Goal: Information Seeking & Learning: Learn about a topic

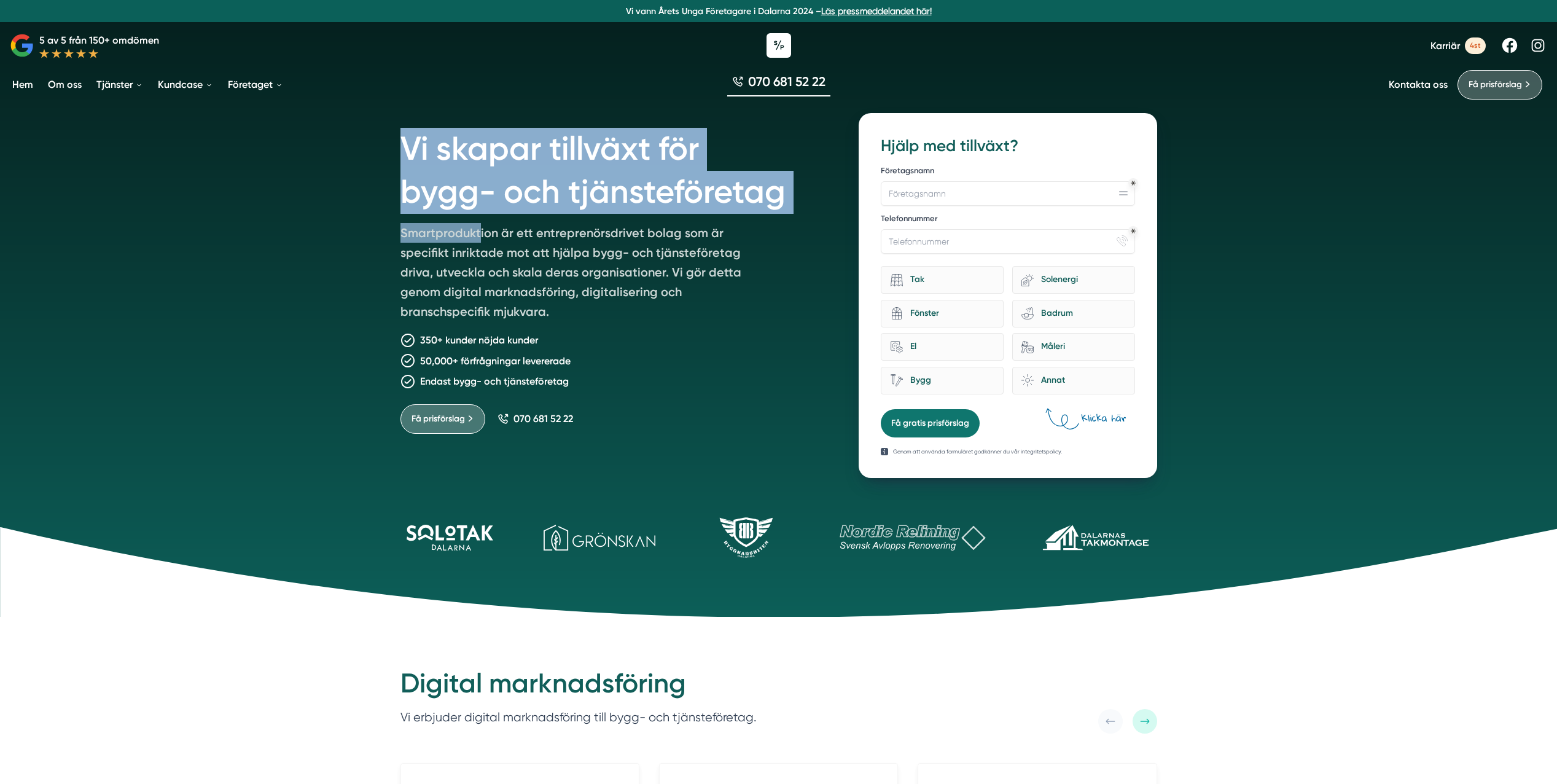
drag, startPoint x: 516, startPoint y: 148, endPoint x: 479, endPoint y: 228, distance: 88.1
click at [479, 228] on div "Vi skapar tillväxt för bygg- och tjänsteföretag Smartproduktion är ett entrepre…" at bounding box center [615, 296] width 429 height 365
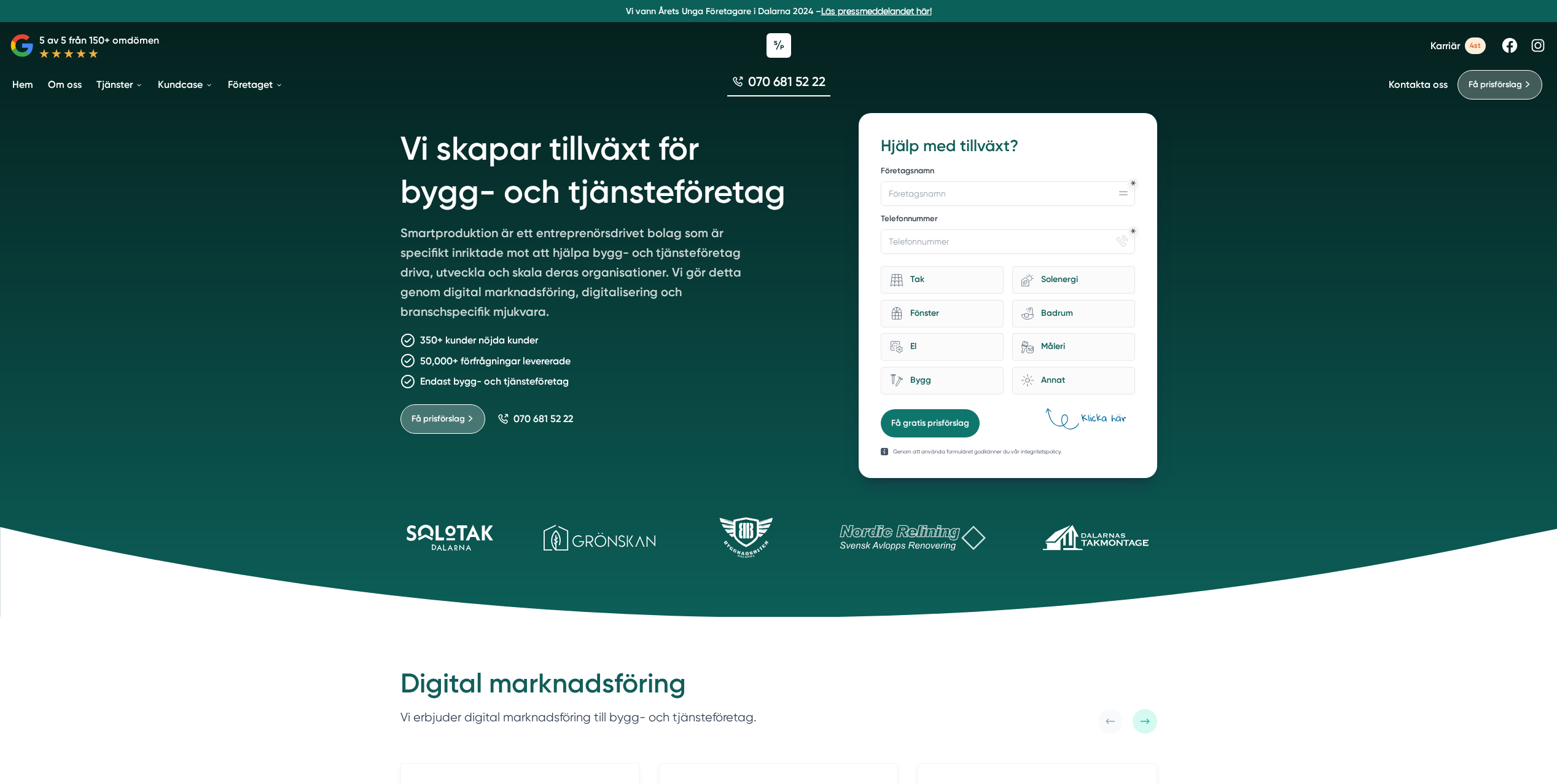
drag, startPoint x: 479, startPoint y: 228, endPoint x: 470, endPoint y: 256, distance: 29.4
click at [470, 256] on p "Smartproduktion är ett entreprenörsdrivet bolag som är specifikt inriktade mot …" at bounding box center [577, 274] width 354 height 104
drag, startPoint x: 572, startPoint y: 362, endPoint x: 391, endPoint y: 365, distance: 181.0
click at [391, 365] on div "Vi skapar tillväxt för bygg- och tjänsteföretag Smartproduktion är ett entrepre…" at bounding box center [778, 288] width 786 height 380
drag, startPoint x: 391, startPoint y: 365, endPoint x: 582, endPoint y: 390, distance: 192.6
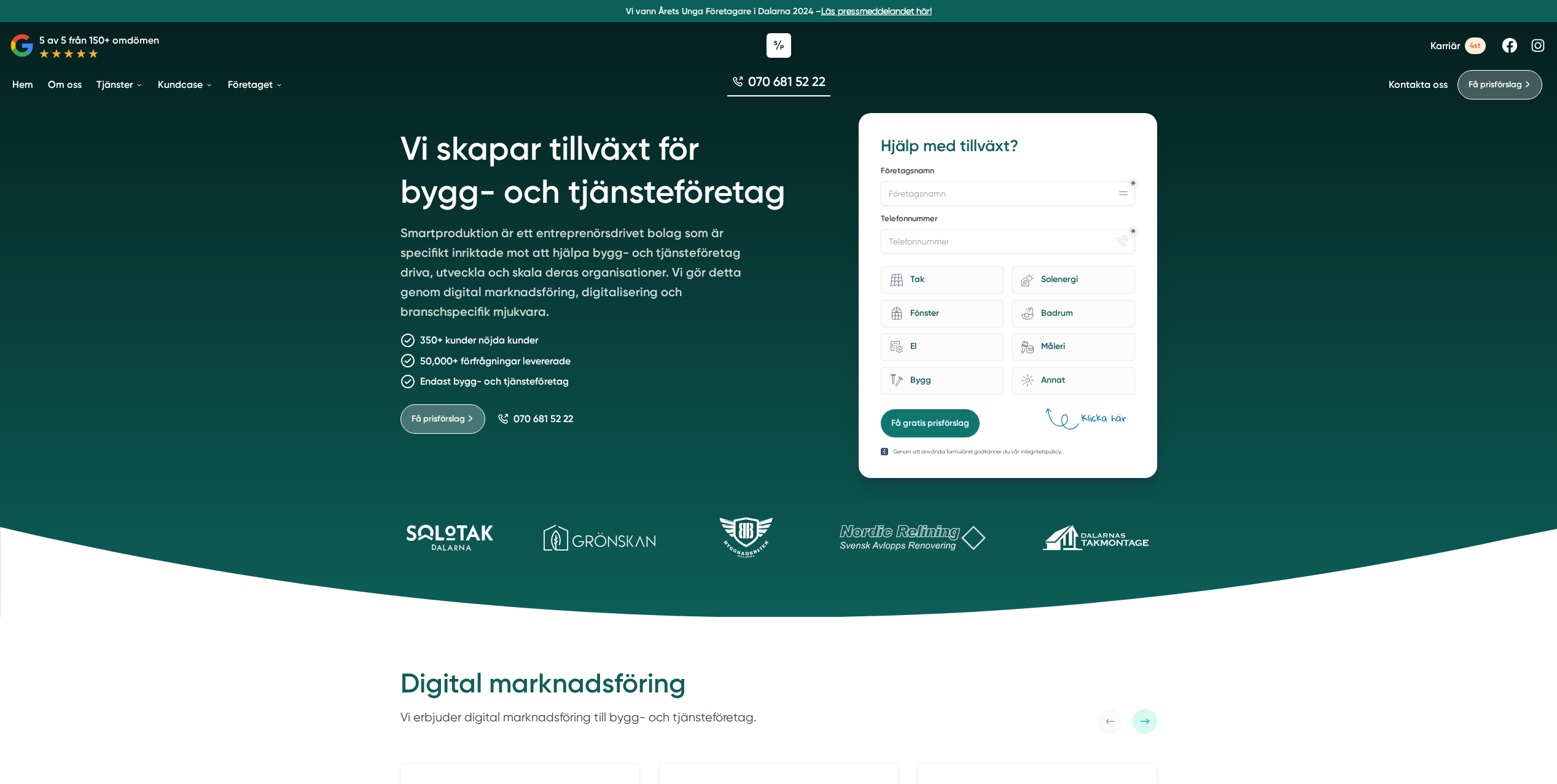
click at [593, 390] on div "Vi skapar tillväxt för bygg- och tjänsteföretag Smartproduktion är ett entrepre…" at bounding box center [615, 296] width 429 height 365
drag, startPoint x: 437, startPoint y: 341, endPoint x: 556, endPoint y: 342, distance: 119.0
click at [556, 342] on div "350+ kunder nöjda kunder" at bounding box center [615, 340] width 429 height 16
drag, startPoint x: 556, startPoint y: 342, endPoint x: 507, endPoint y: 375, distance: 59.1
click at [507, 375] on p "Endast bygg- och tjänsteföretag" at bounding box center [494, 382] width 149 height 16
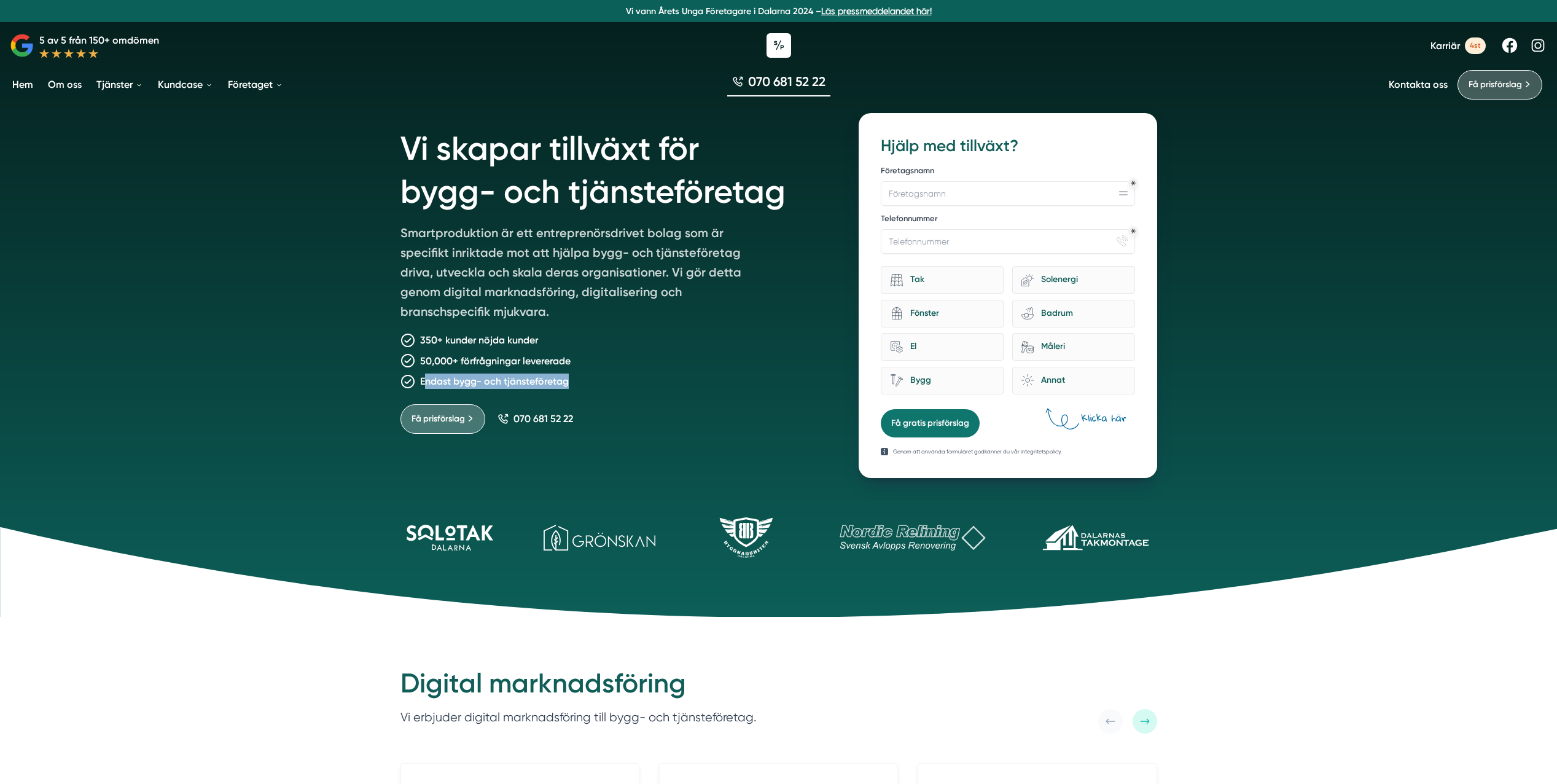
drag, startPoint x: 427, startPoint y: 384, endPoint x: 572, endPoint y: 384, distance: 145.0
click at [572, 384] on div "Endast bygg- och tjänsteföretag" at bounding box center [615, 382] width 429 height 16
drag, startPoint x: 572, startPoint y: 384, endPoint x: 543, endPoint y: 382, distance: 29.1
click at [543, 382] on p "Endast bygg- och tjänsteföretag" at bounding box center [494, 382] width 149 height 16
click at [589, 376] on div "Endast bygg- och tjänsteföretag" at bounding box center [615, 382] width 429 height 16
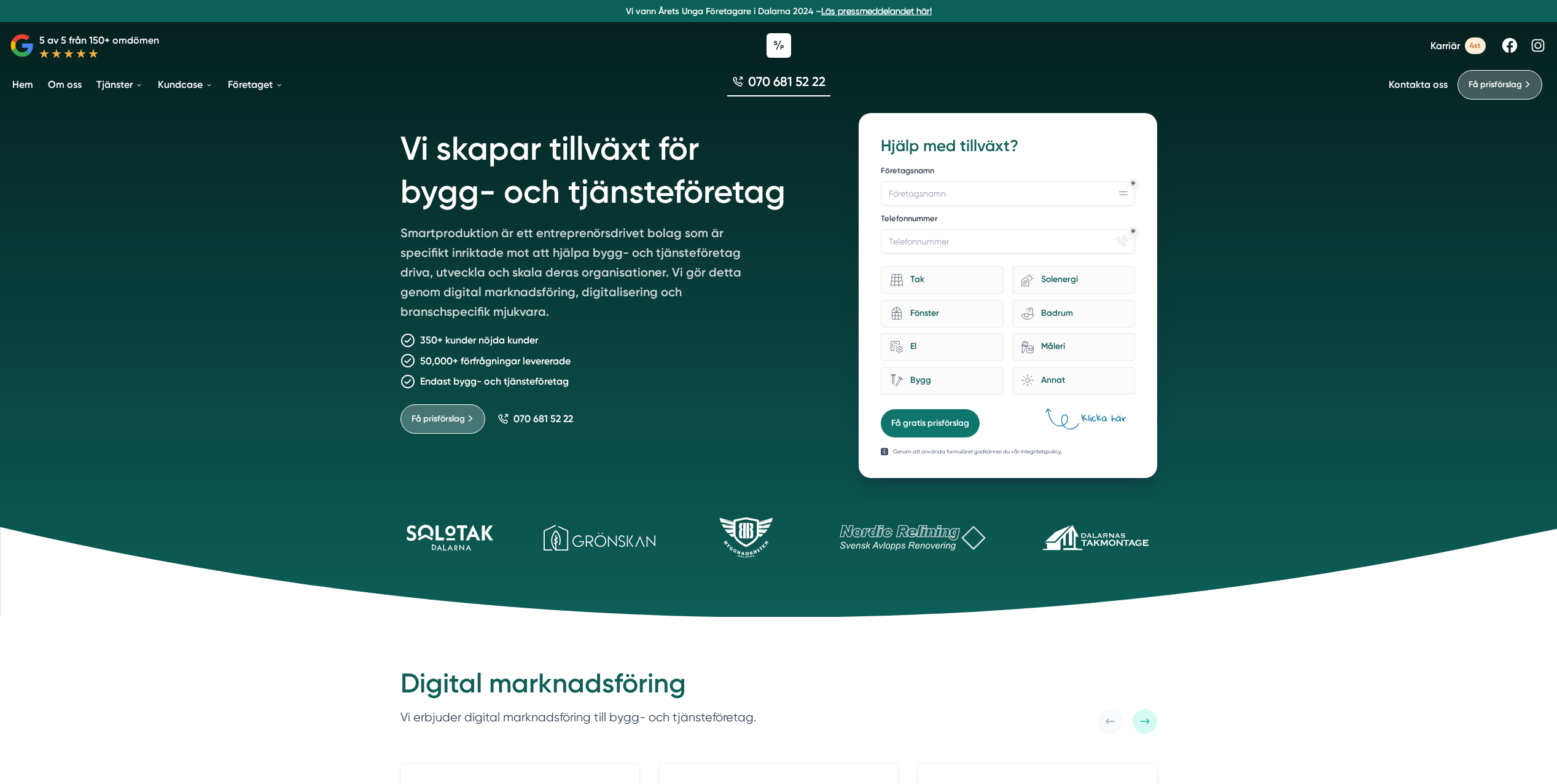
click at [588, 375] on div "Endast bygg- och tjänsteföretag" at bounding box center [615, 382] width 429 height 16
drag, startPoint x: 235, startPoint y: 439, endPoint x: 241, endPoint y: 436, distance: 6.7
click at [235, 437] on div "Vi skapar tillväxt för bygg- och tjänsteföretag Smartproduktion är ett entrepre…" at bounding box center [778, 308] width 1557 height 616
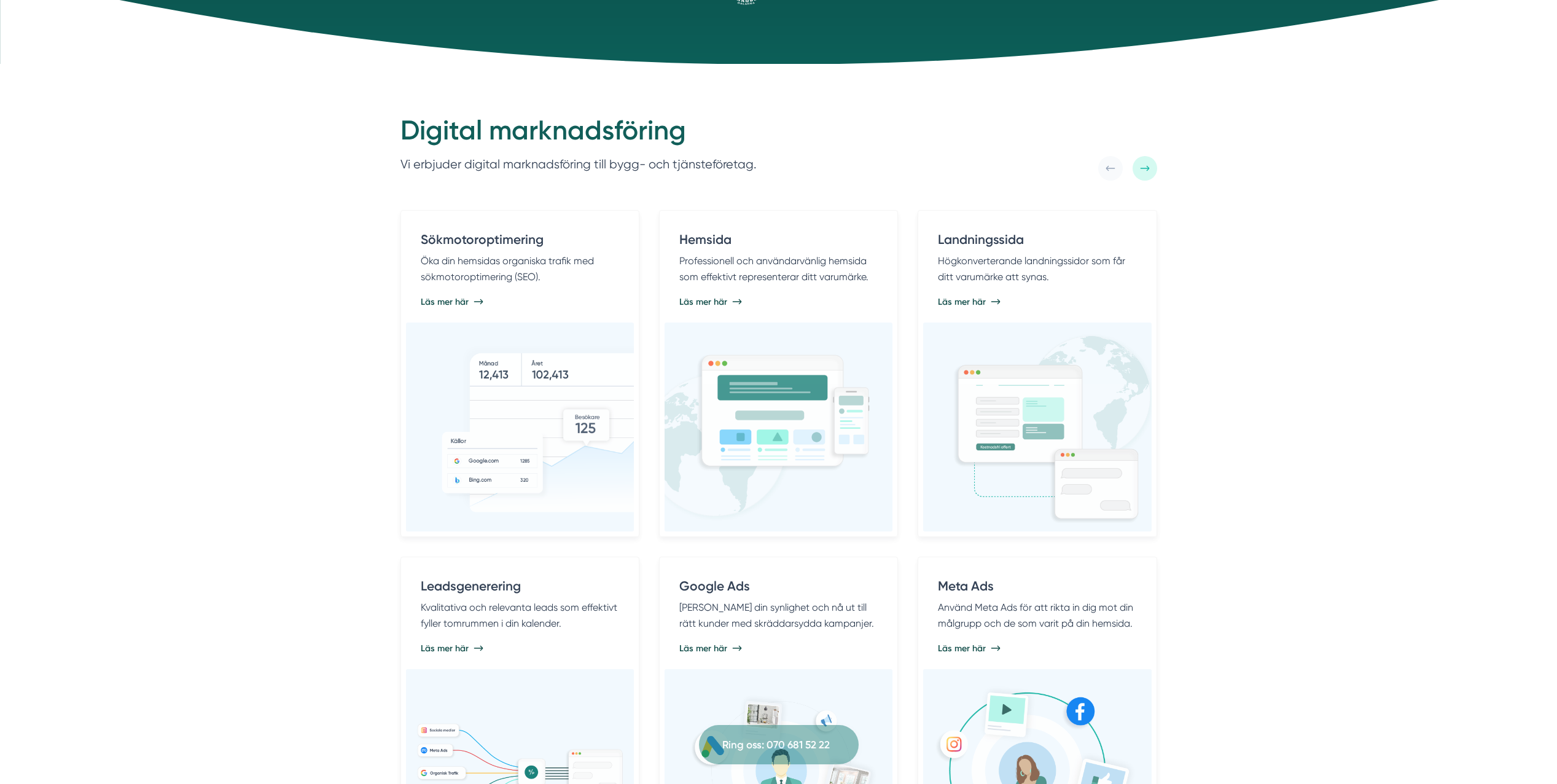
click at [256, 396] on div "Digital marknadsföring Vi erbjuder digital marknadsföring till bygg- och tjänst…" at bounding box center [778, 498] width 1557 height 869
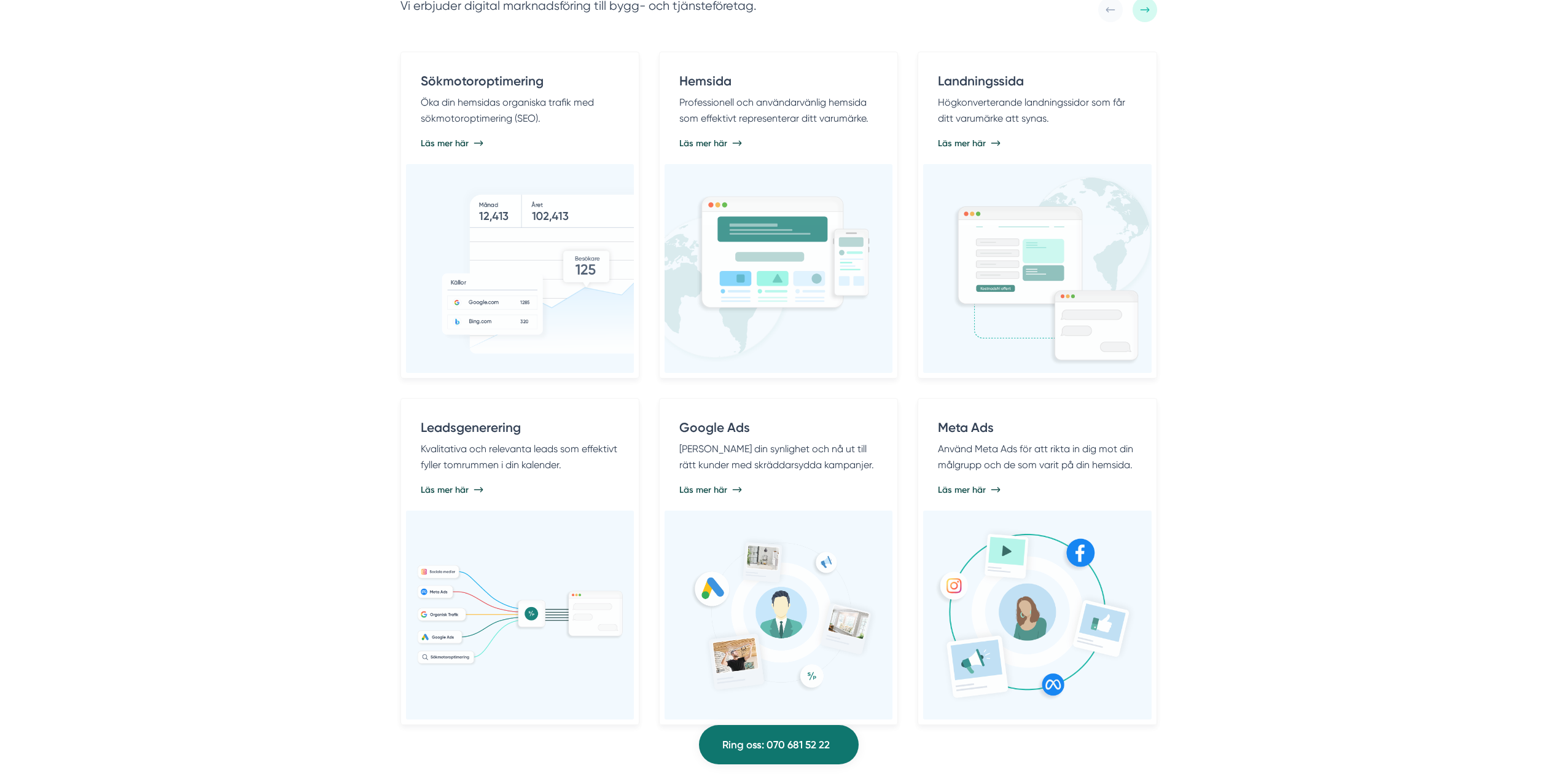
scroll to position [737, 0]
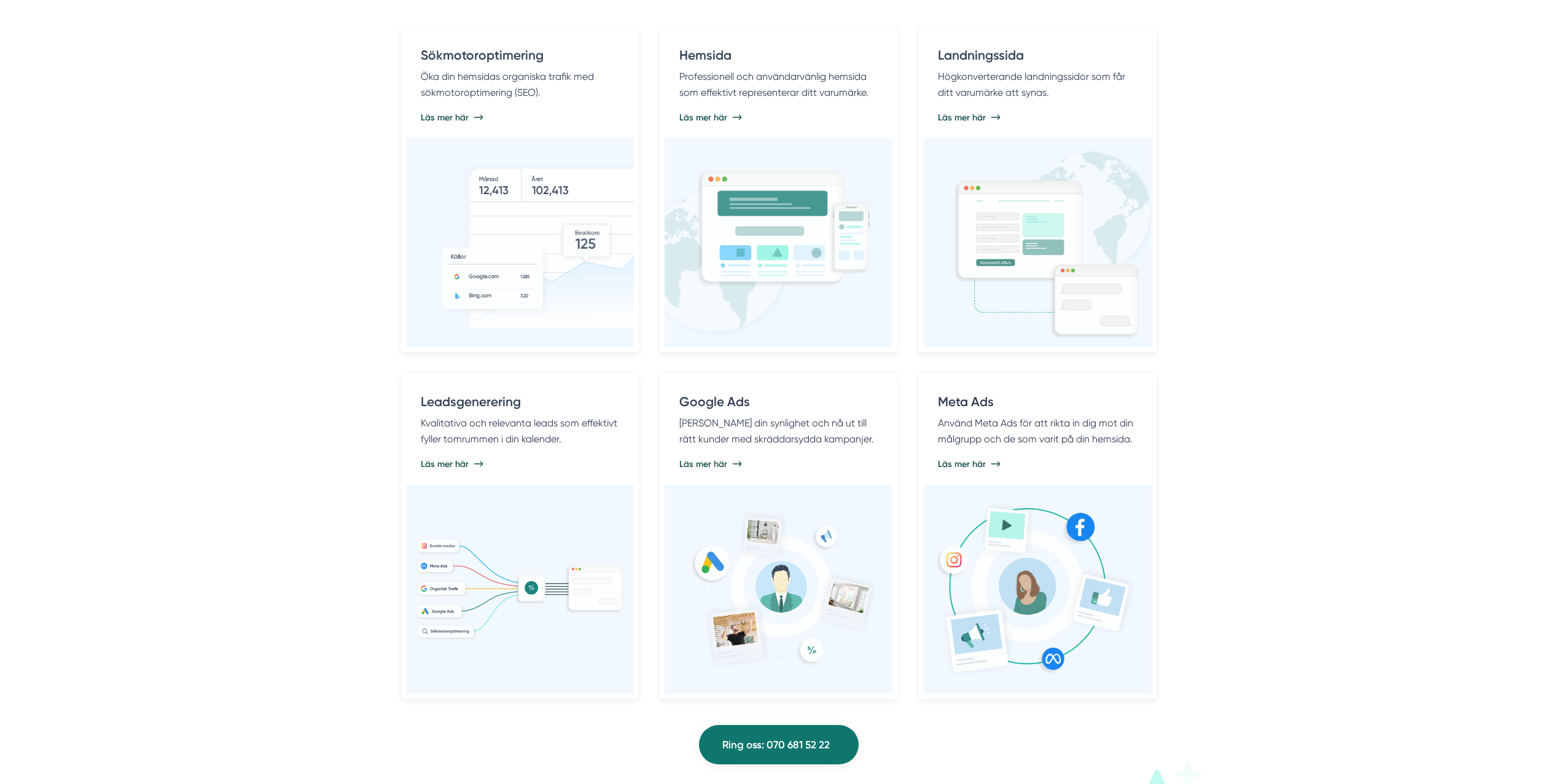
click at [256, 393] on div "Digital marknadsföring Vi erbjuder digital marknadsföring till bygg- och tjänst…" at bounding box center [778, 314] width 1557 height 869
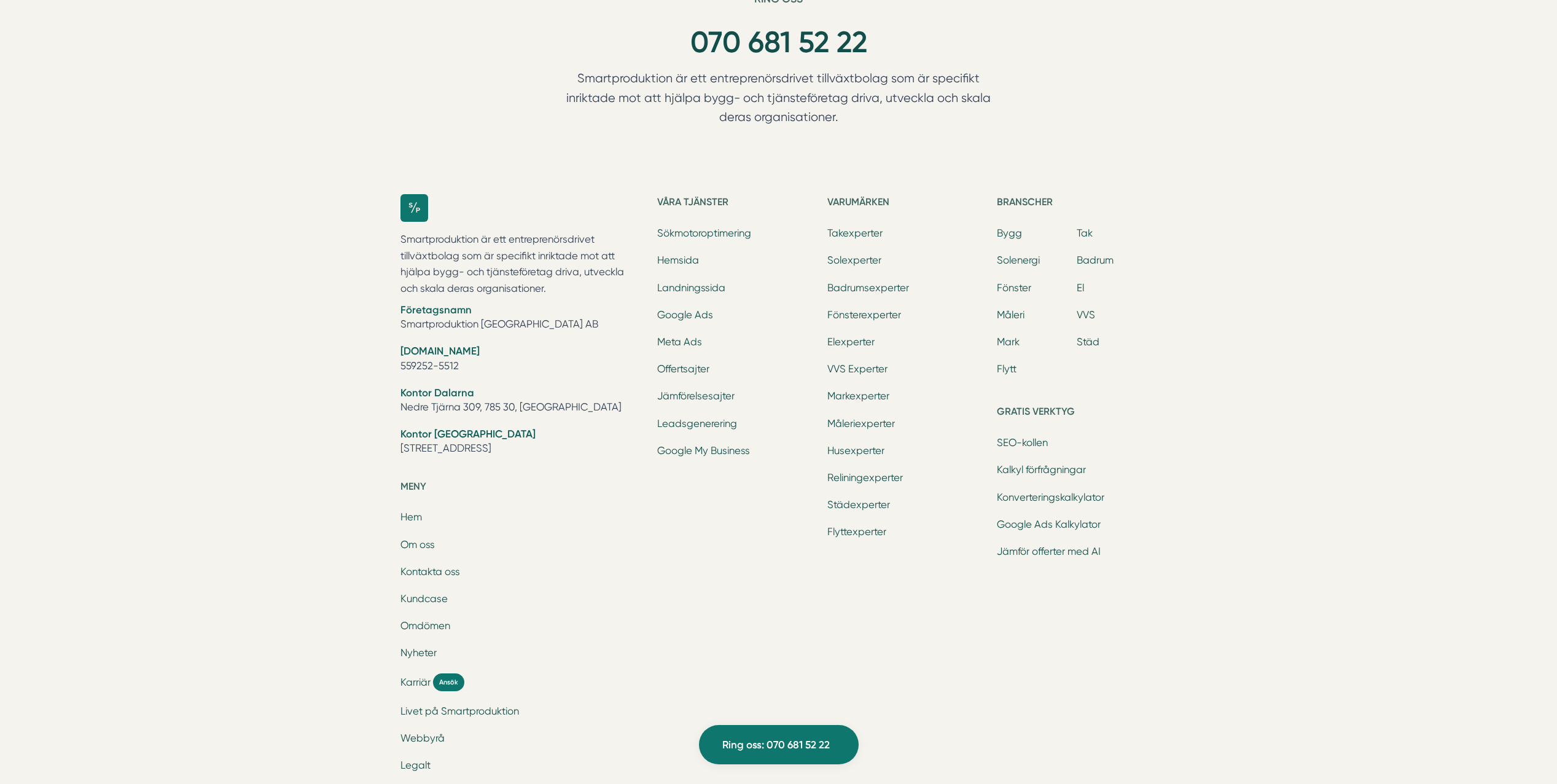
scroll to position [3869, 0]
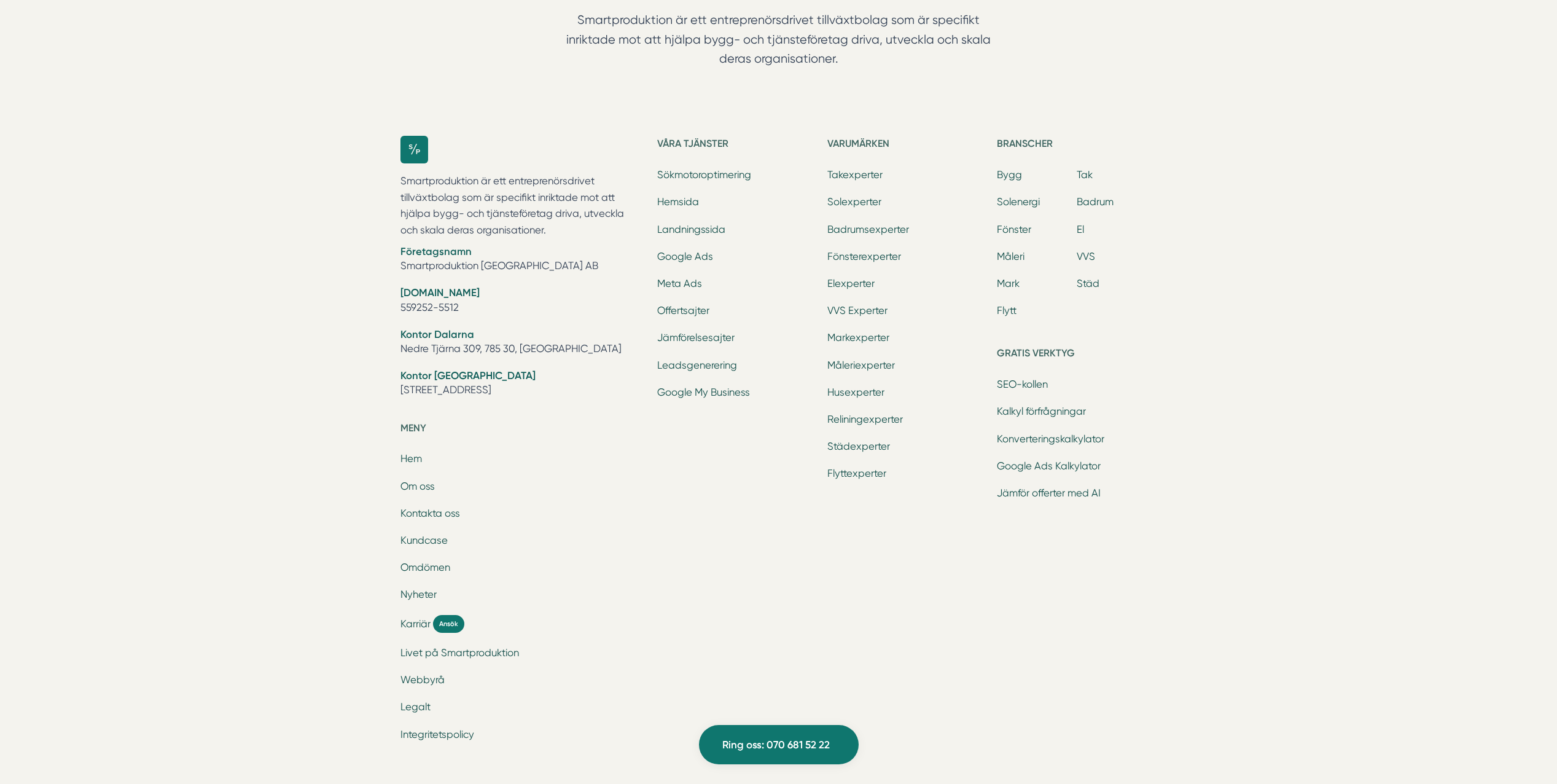
click at [1312, 445] on div "Ring oss 070 681 52 22 Smartproduktion är ett entreprenörsdrivet tillväxtbolag …" at bounding box center [778, 354] width 1557 height 840
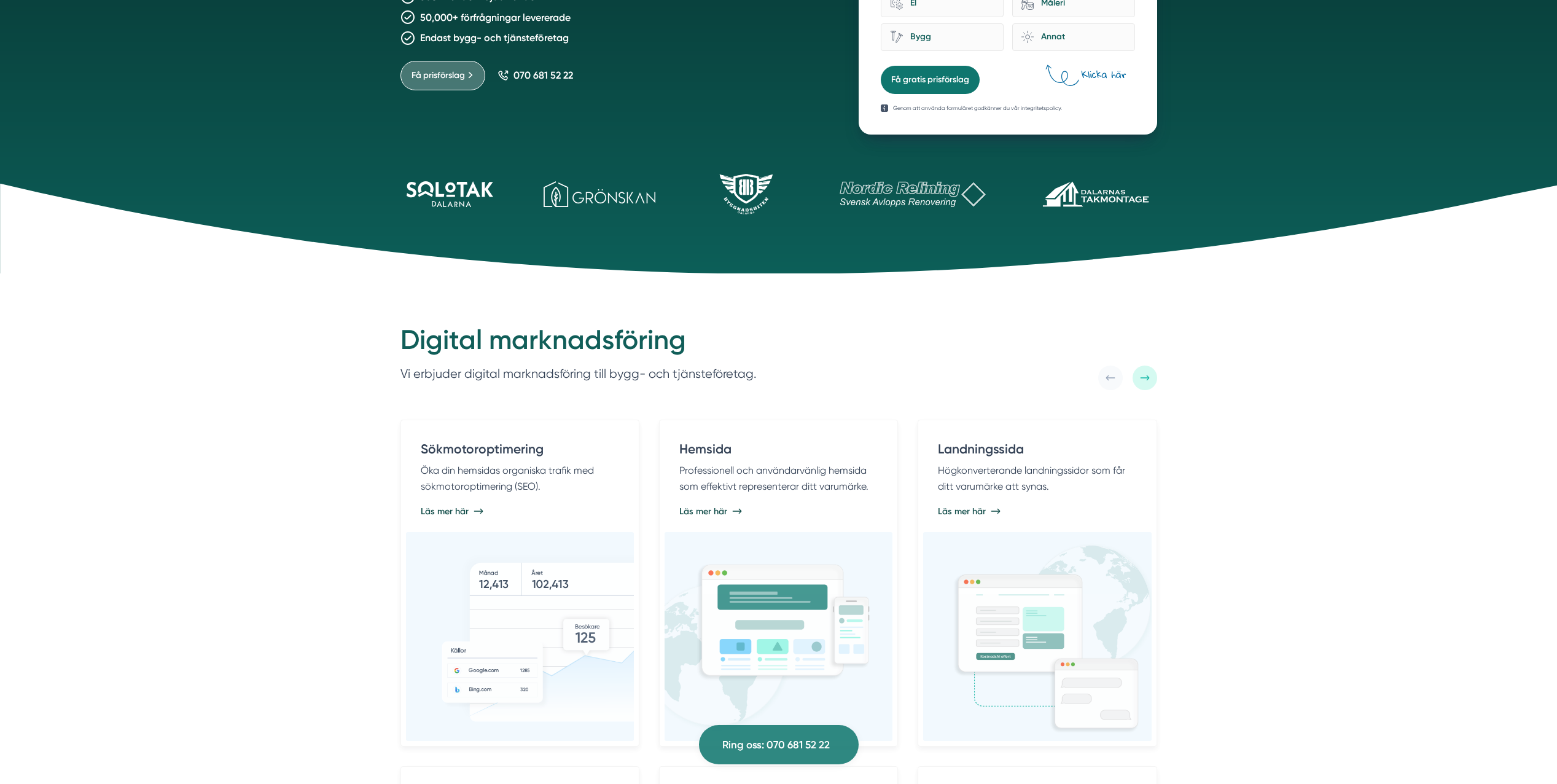
scroll to position [0, 0]
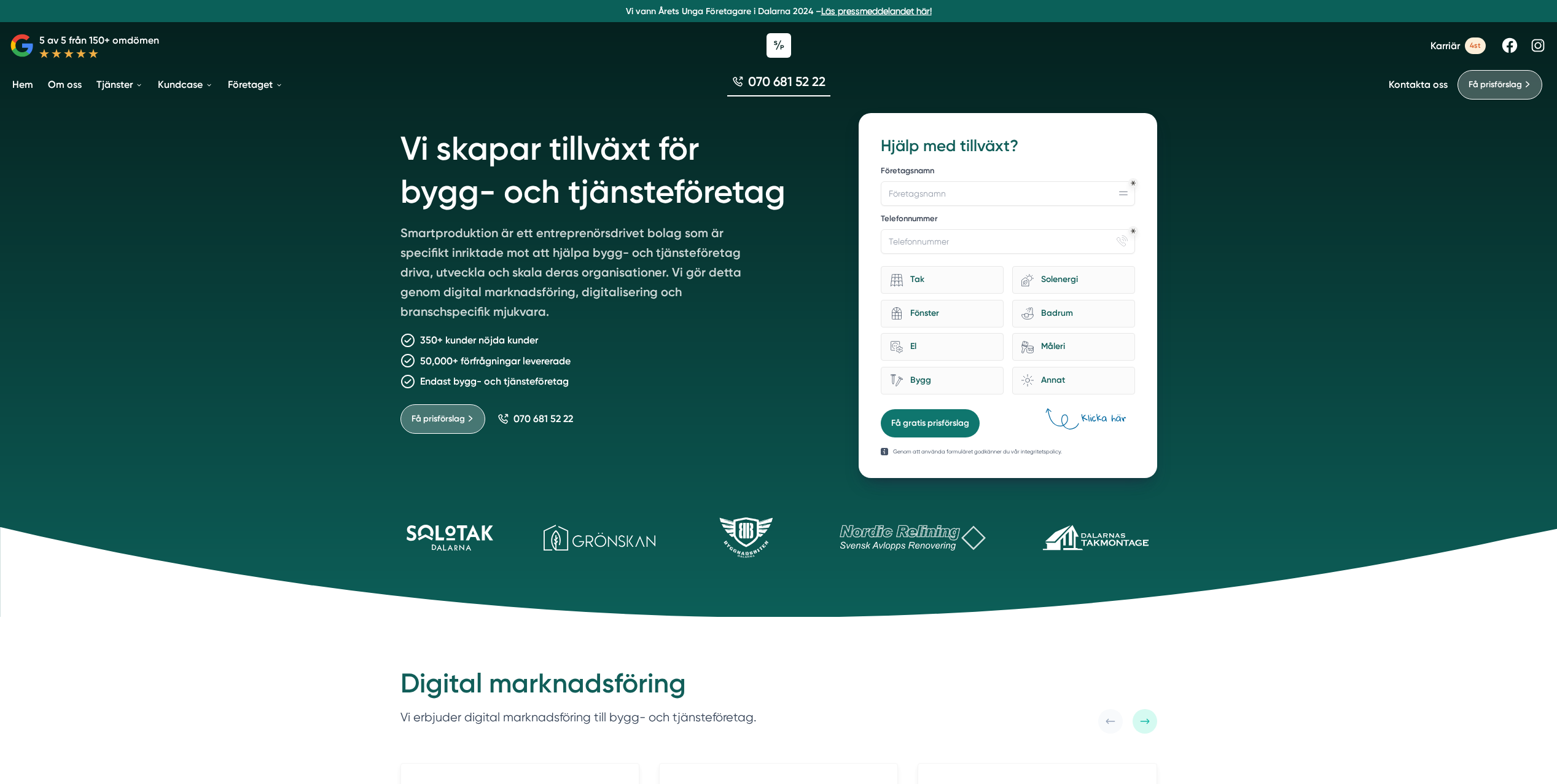
click at [1301, 497] on div "Vi skapar tillväxt för bygg- och tjänsteföretag Smartproduktion är ett entrepre…" at bounding box center [778, 308] width 1557 height 616
drag, startPoint x: 622, startPoint y: 16, endPoint x: 814, endPoint y: 16, distance: 192.0
click at [814, 16] on p "Vi vann Årets Unga Företagare i Dalarna 2024 – Läs pressmeddelandet här!" at bounding box center [778, 11] width 1548 height 12
drag, startPoint x: 814, startPoint y: 16, endPoint x: 775, endPoint y: 9, distance: 39.6
click at [775, 9] on p "Vi vann Årets Unga Företagare i Dalarna 2024 – Läs pressmeddelandet här!" at bounding box center [778, 11] width 1548 height 12
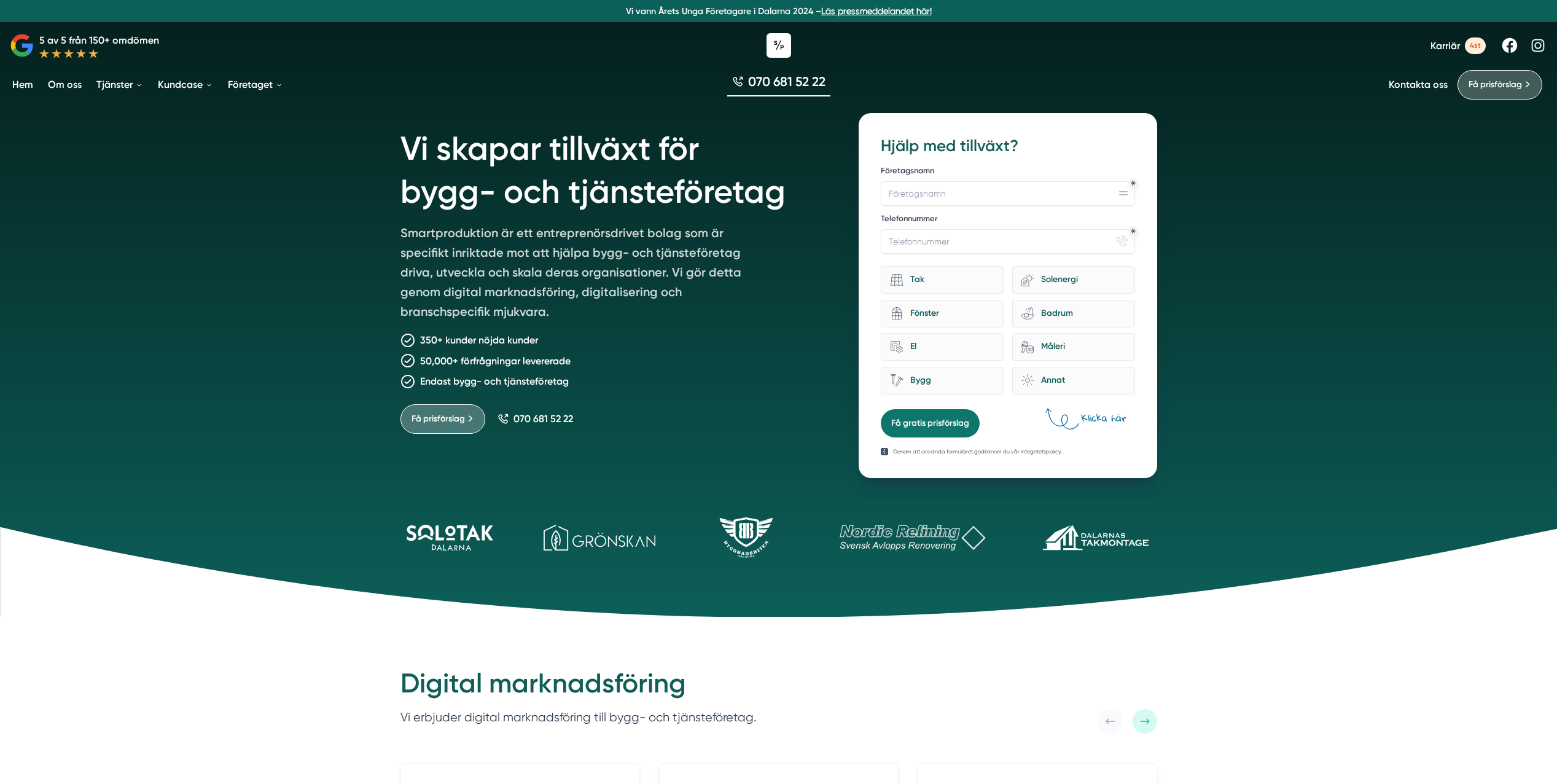
click at [1516, 299] on div "Vi skapar tillväxt för bygg- och tjänsteföretag Smartproduktion är ett entrepre…" at bounding box center [778, 308] width 1557 height 616
click at [1512, 281] on div "Vi skapar tillväxt för bygg- och tjänsteföretag Smartproduktion är ett entrepre…" at bounding box center [778, 308] width 1557 height 616
click at [1481, 44] on span "4st" at bounding box center [1475, 45] width 21 height 17
click at [1404, 435] on div "Vi skapar tillväxt för bygg- och tjänsteföretag Smartproduktion är ett entrepre…" at bounding box center [778, 308] width 1557 height 616
click at [1404, 428] on div "Vi skapar tillväxt för bygg- och tjänsteföretag Smartproduktion är ett entrepre…" at bounding box center [778, 308] width 1557 height 616
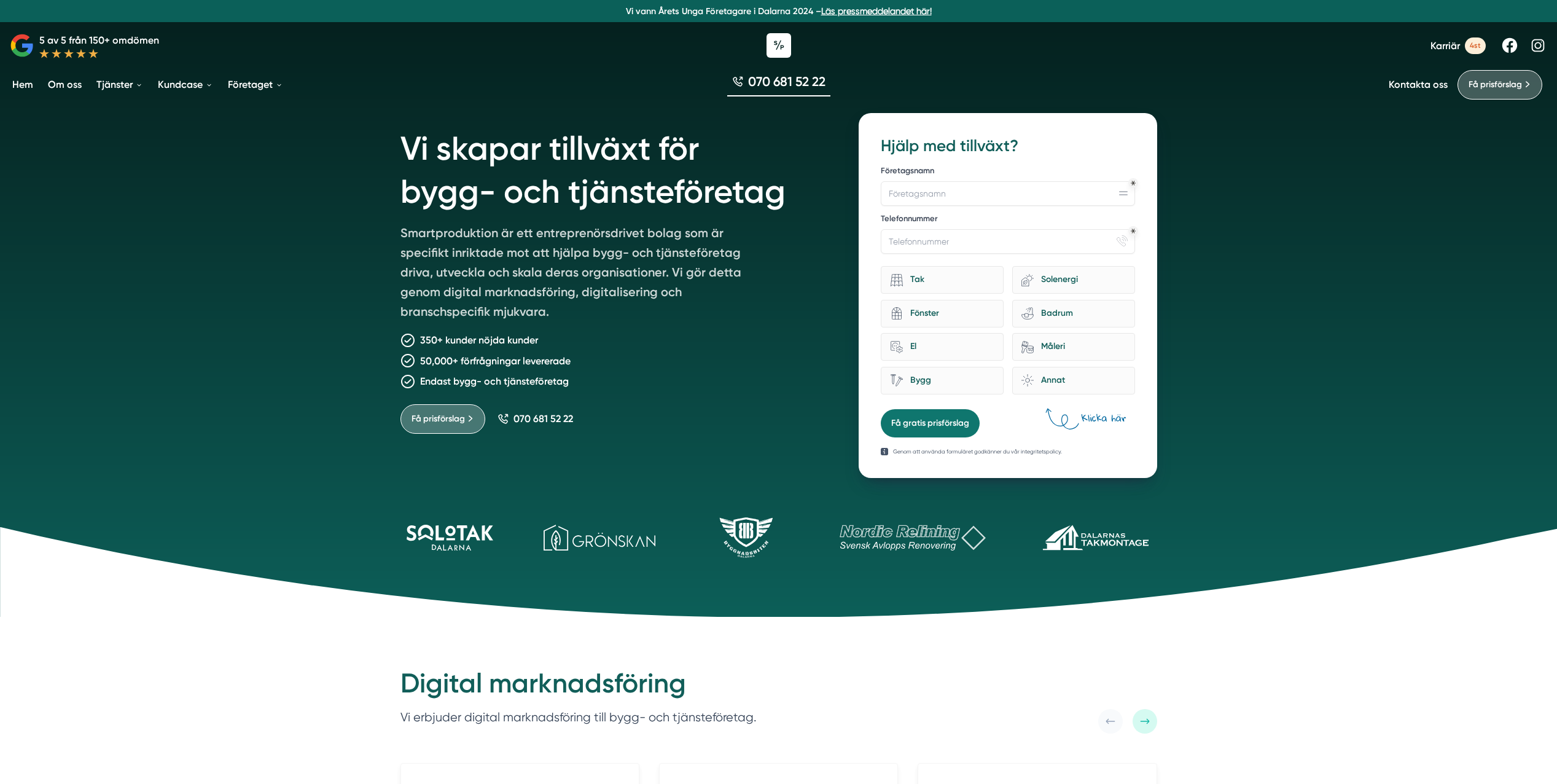
drag, startPoint x: 116, startPoint y: 56, endPoint x: 22, endPoint y: 31, distance: 97.3
click at [24, 31] on div "5 av 5 från 150+ omdömen Karriär 4st" at bounding box center [778, 44] width 1557 height 36
click at [84, 34] on p "5 av 5 från 150+ omdömen" at bounding box center [99, 40] width 119 height 16
click at [627, 558] on icon at bounding box center [778, 572] width 1557 height 91
click at [576, 567] on icon at bounding box center [778, 572] width 1557 height 91
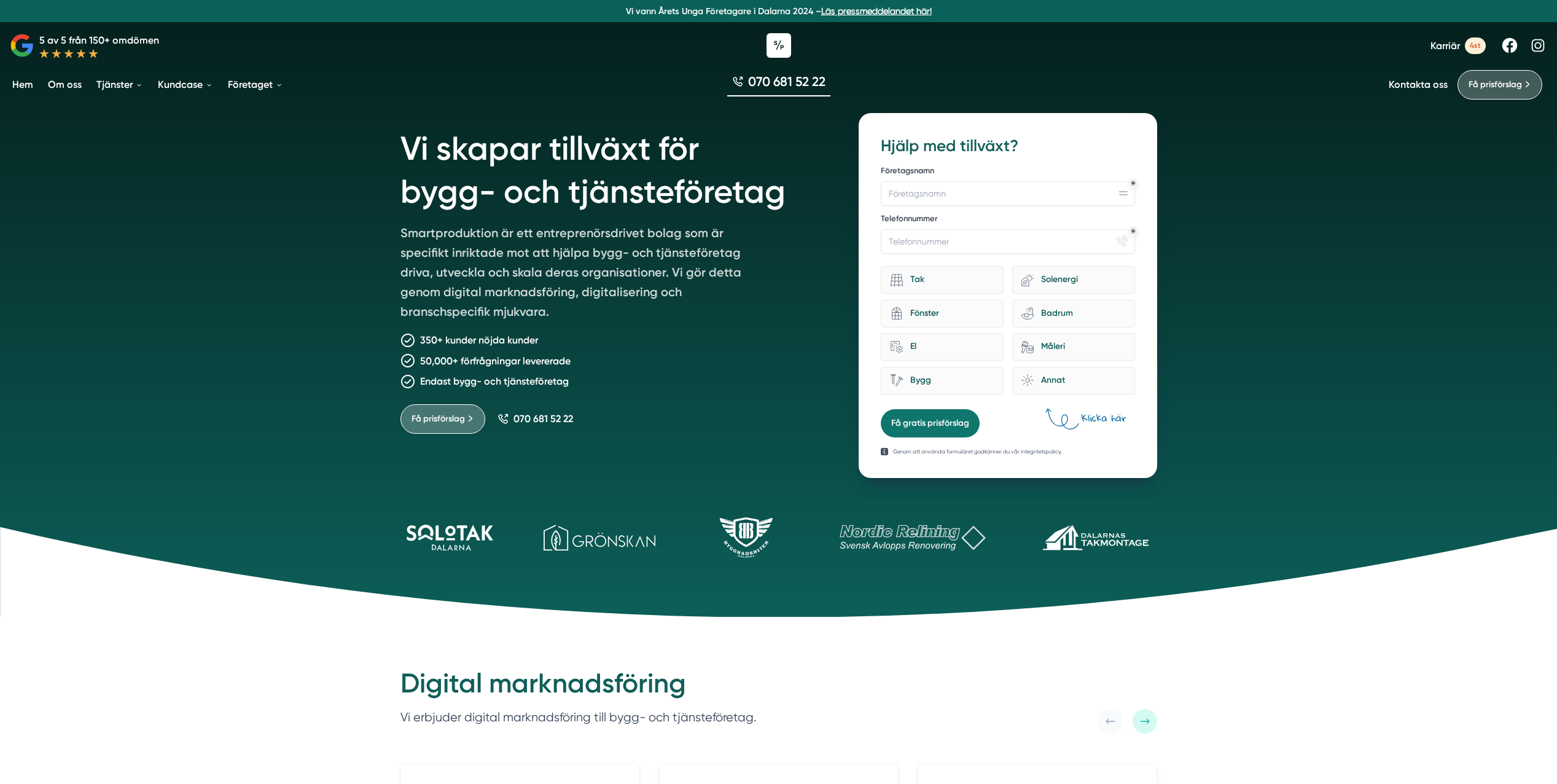
click at [576, 567] on icon at bounding box center [778, 572] width 1557 height 91
click at [576, 566] on icon at bounding box center [778, 572] width 1557 height 91
click at [1029, 408] on form "12f867b5-b7b9-44a6-afd7-b655bf9021d1 Hjälp med tillväxt? Företagsnamn Telefonnu…" at bounding box center [1007, 286] width 254 height 302
click at [1088, 417] on icon at bounding box center [1103, 417] width 44 height 8
click at [1139, 413] on div "12f867b5-b7b9-44a6-afd7-b655bf9021d1 Hjälp med tillväxt? Företagsnamn Telefonnu…" at bounding box center [1008, 296] width 298 height 365
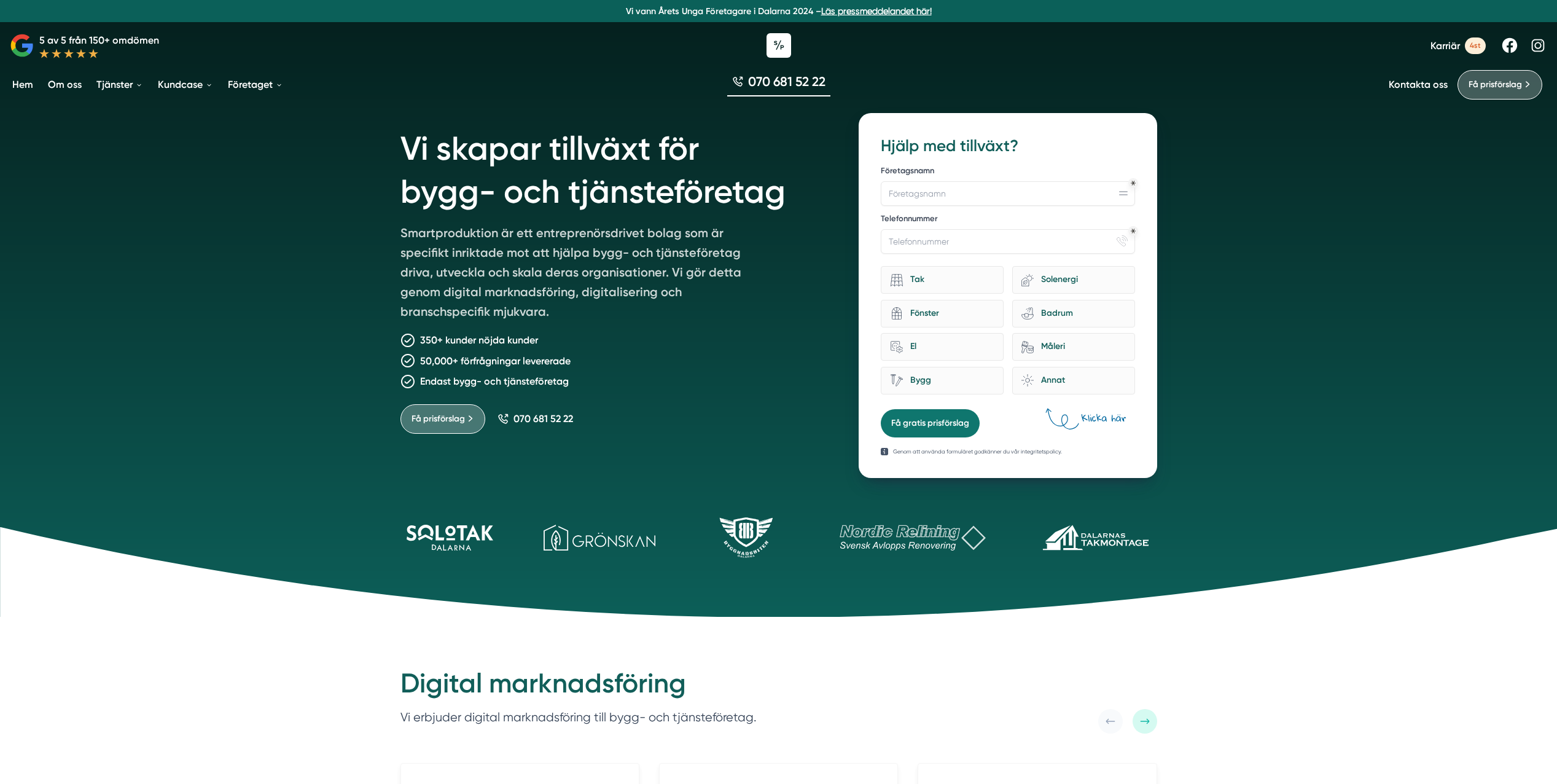
click at [1139, 413] on div "12f867b5-b7b9-44a6-afd7-b655bf9021d1 Hjälp med tillväxt? Företagsnamn Telefonnu…" at bounding box center [1008, 296] width 298 height 365
drag, startPoint x: 295, startPoint y: 486, endPoint x: 300, endPoint y: 481, distance: 7.1
click at [295, 486] on div "Vi skapar tillväxt för bygg- och tjänsteföretag Smartproduktion är ett entrepre…" at bounding box center [778, 308] width 1557 height 616
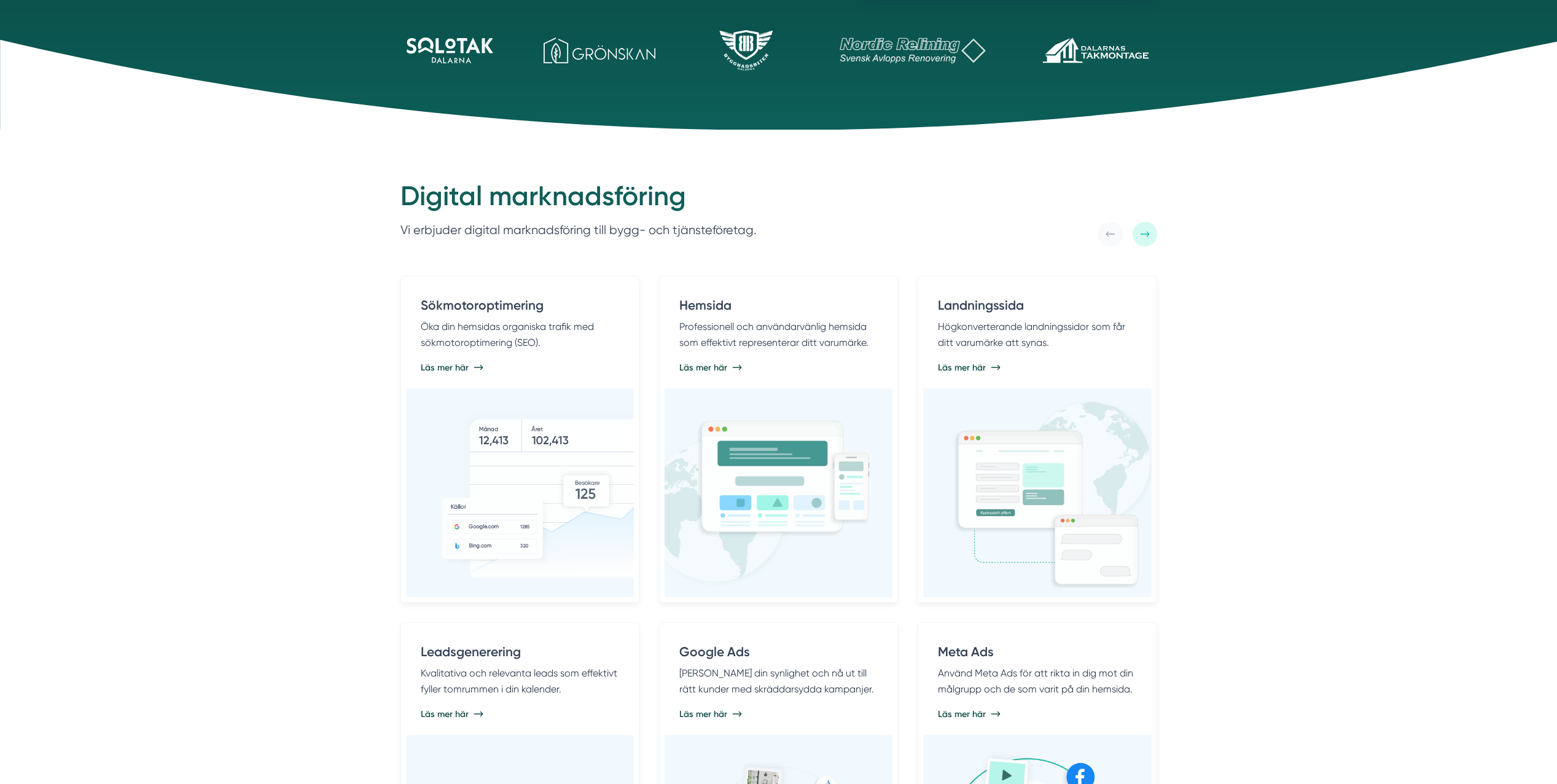
scroll to position [491, 0]
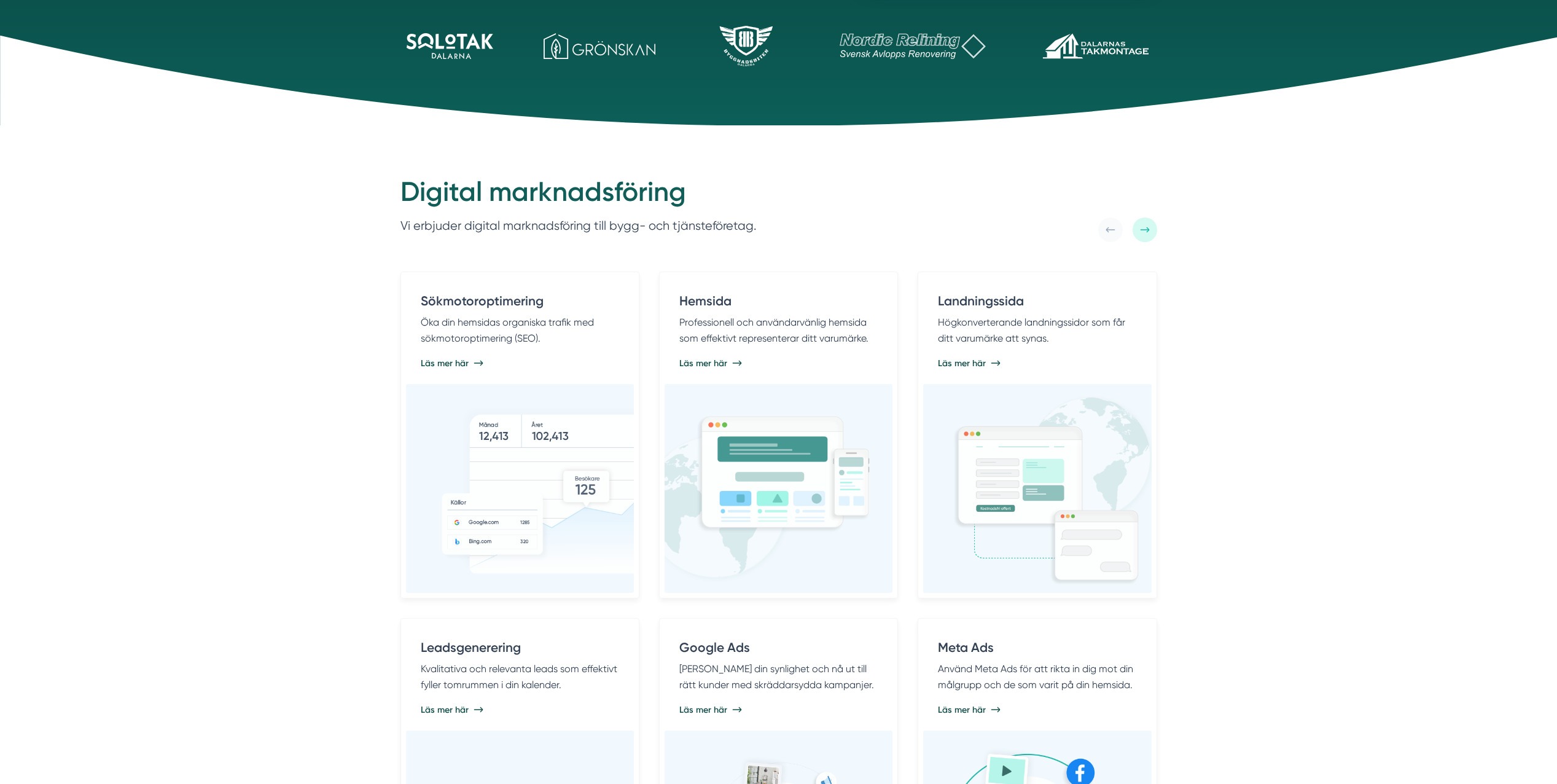
click at [324, 424] on div "Digital marknadsföring Vi erbjuder digital marknadsföring till bygg- och tjänst…" at bounding box center [778, 559] width 1557 height 869
click at [323, 407] on div "Digital marknadsföring Vi erbjuder digital marknadsföring till bygg- och tjänst…" at bounding box center [778, 559] width 1557 height 869
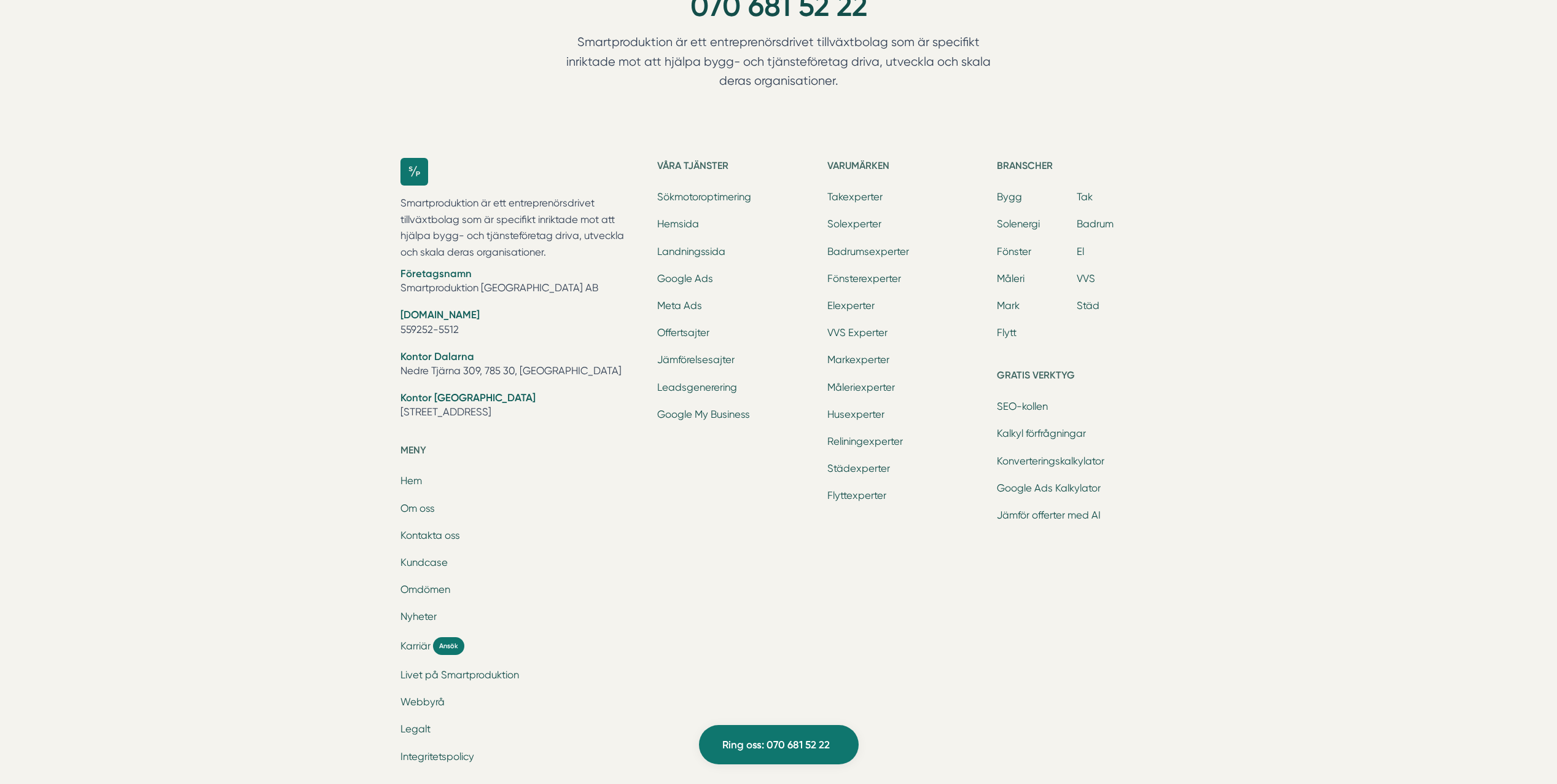
scroll to position [3926, 0]
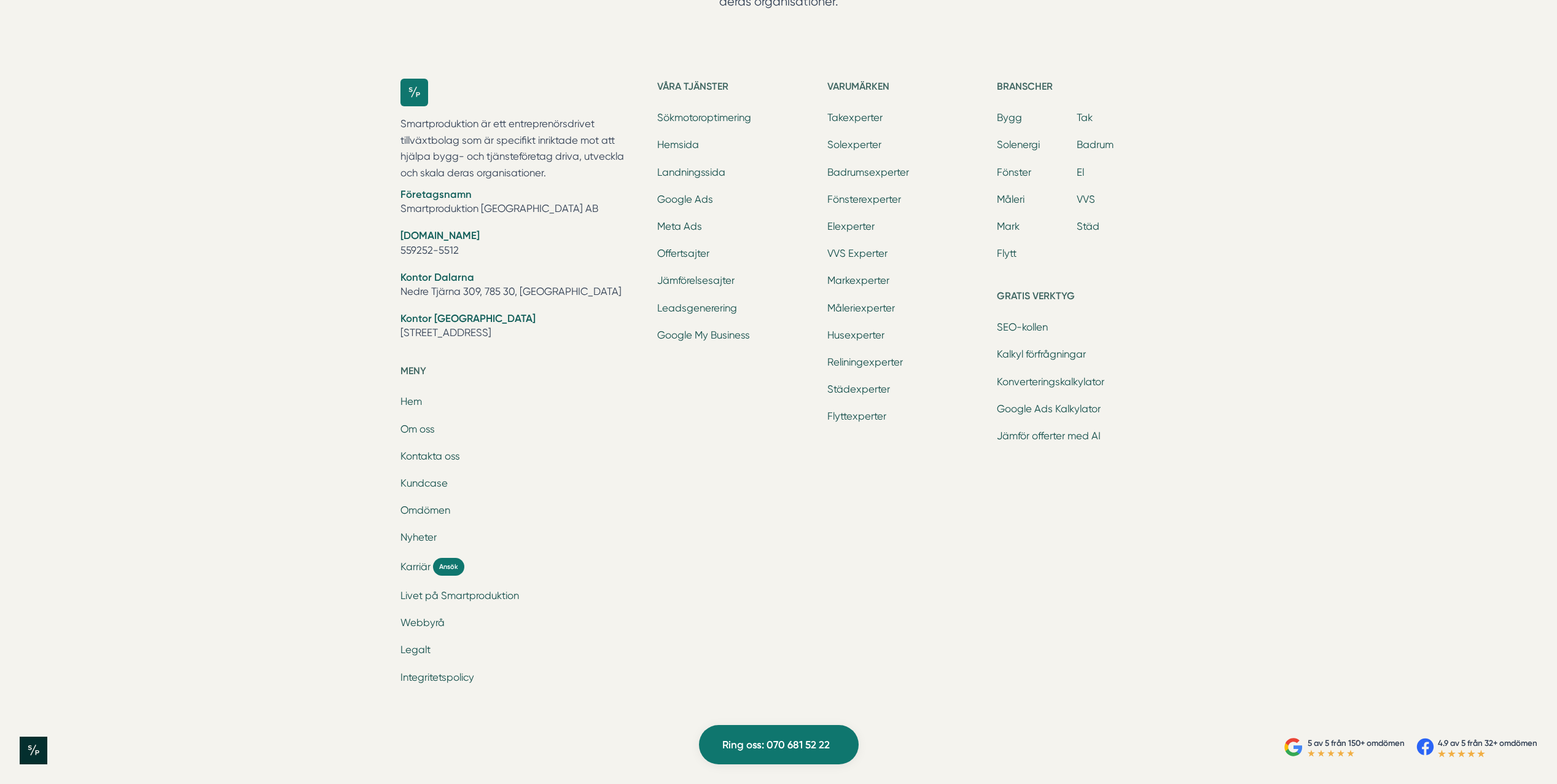
click at [232, 582] on div "Ring oss 070 681 52 22 Smartproduktion är ett entreprenörsdrivet tillväxtbolag …" at bounding box center [778, 297] width 1557 height 840
click at [421, 427] on link "Om oss" at bounding box center [417, 429] width 35 height 12
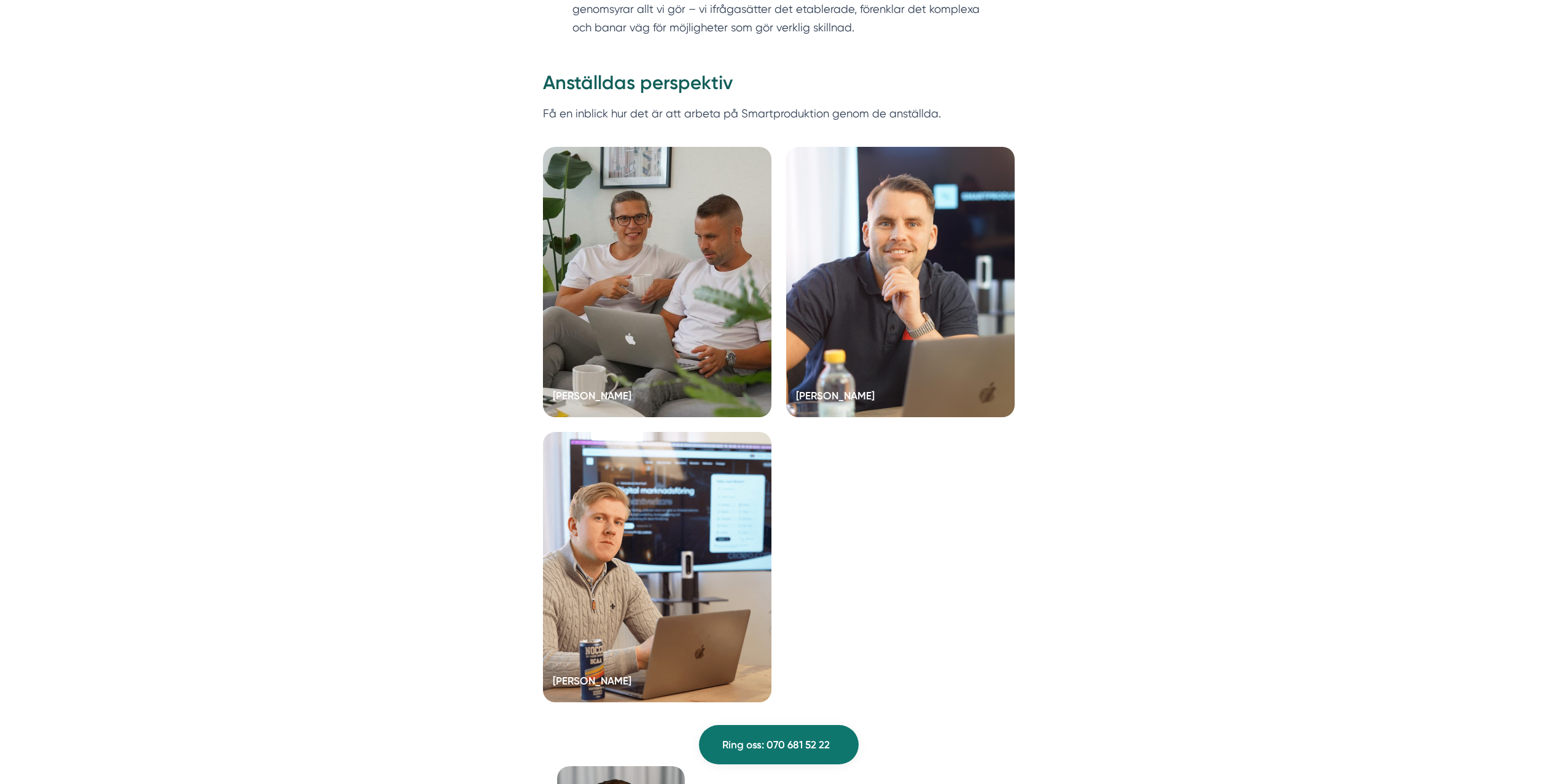
scroll to position [2333, 0]
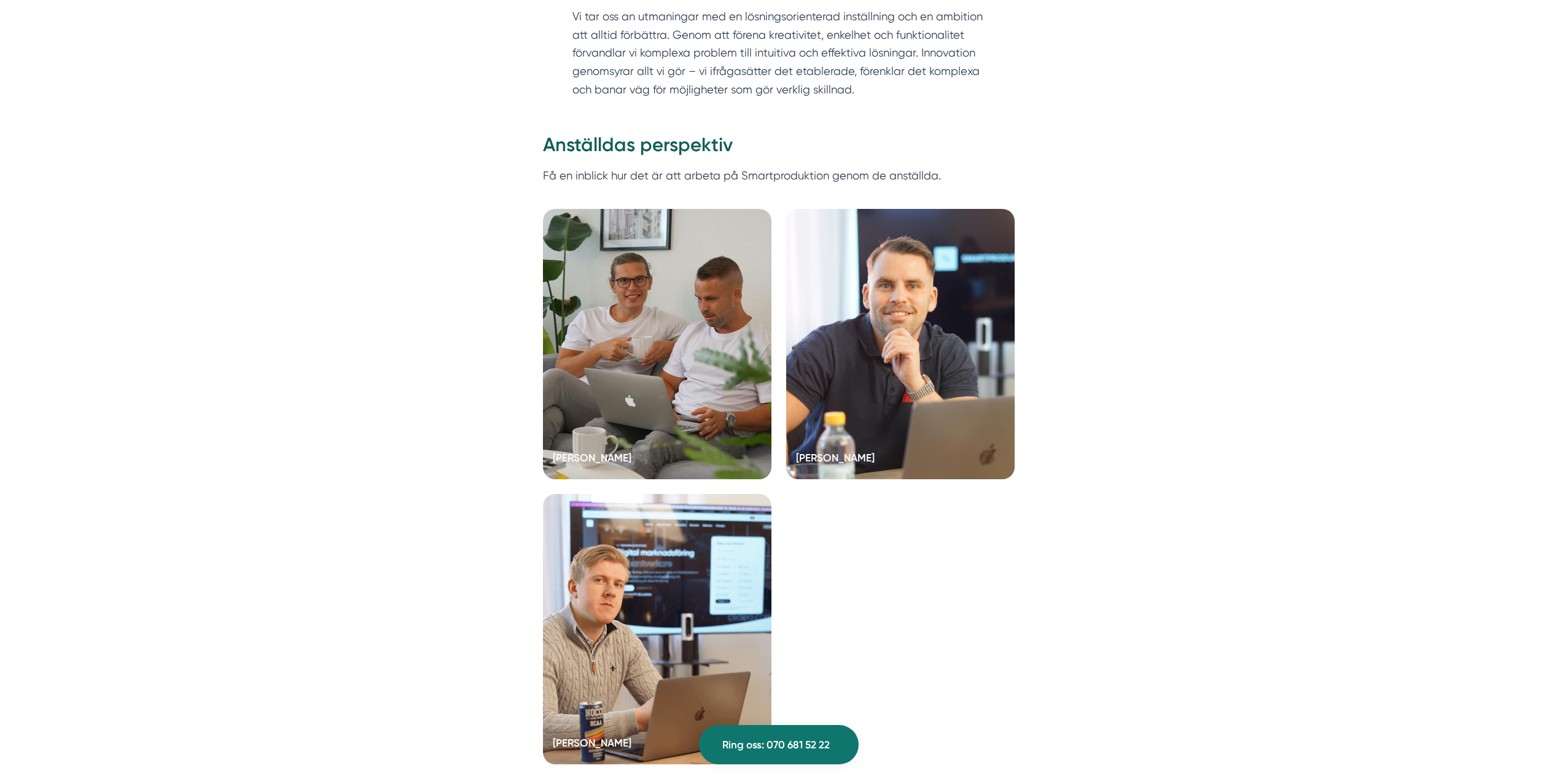
drag, startPoint x: 1146, startPoint y: 463, endPoint x: 1194, endPoint y: 569, distance: 116.4
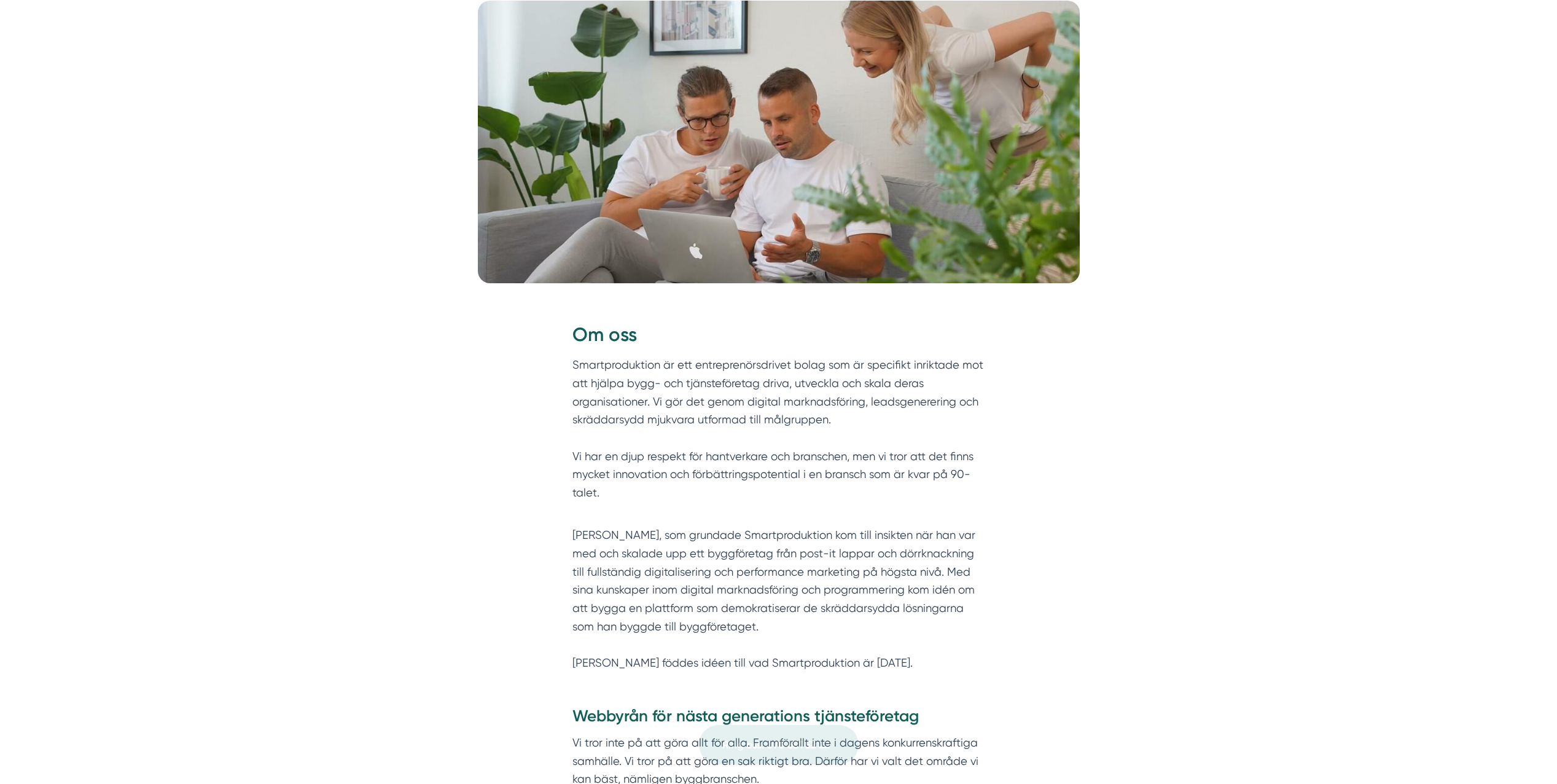
scroll to position [61, 0]
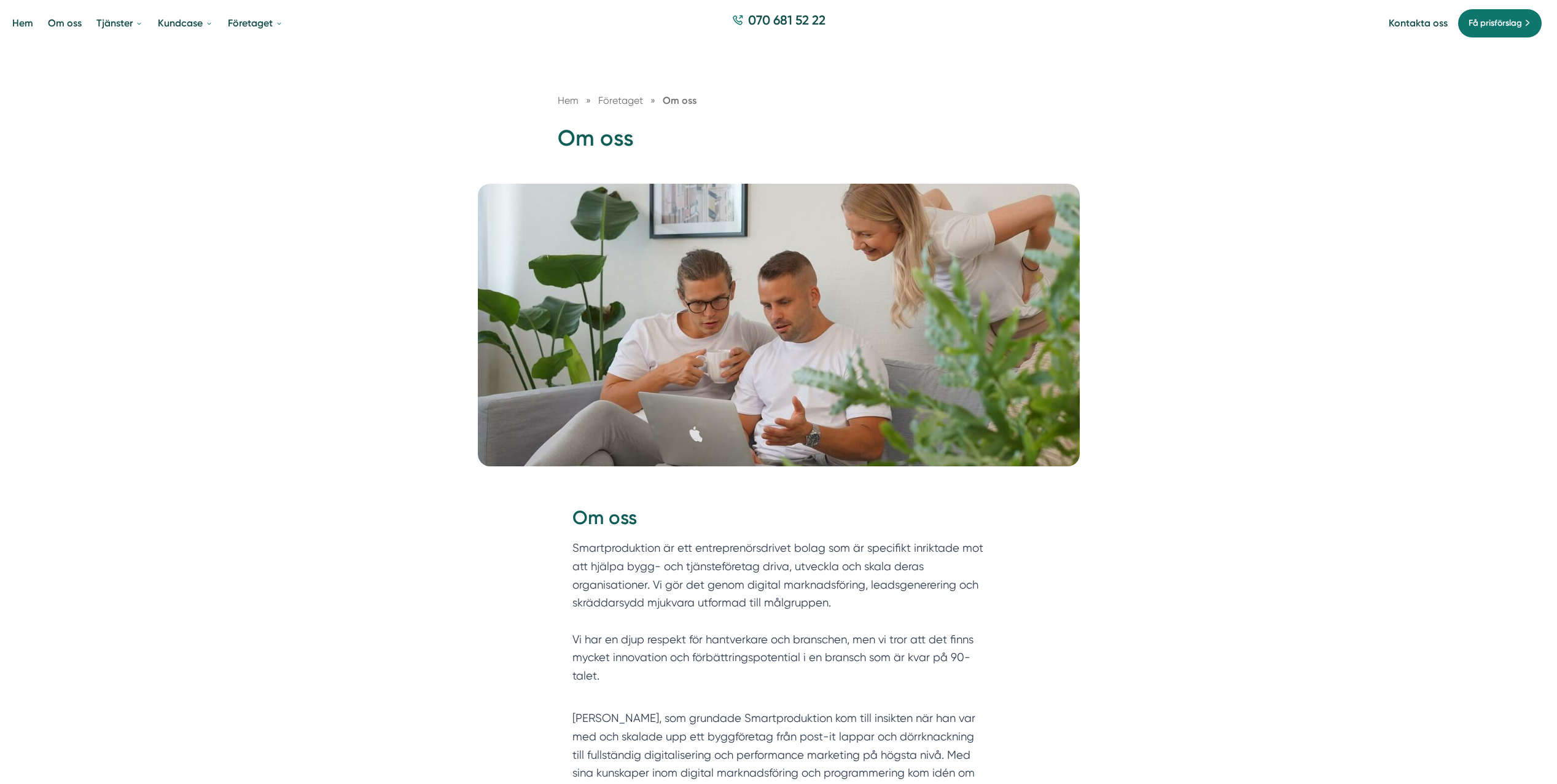
click at [625, 569] on p "Smartproduktion är ett entreprenörsdrivet bolag som är specifikt inriktade mot …" at bounding box center [778, 620] width 412 height 164
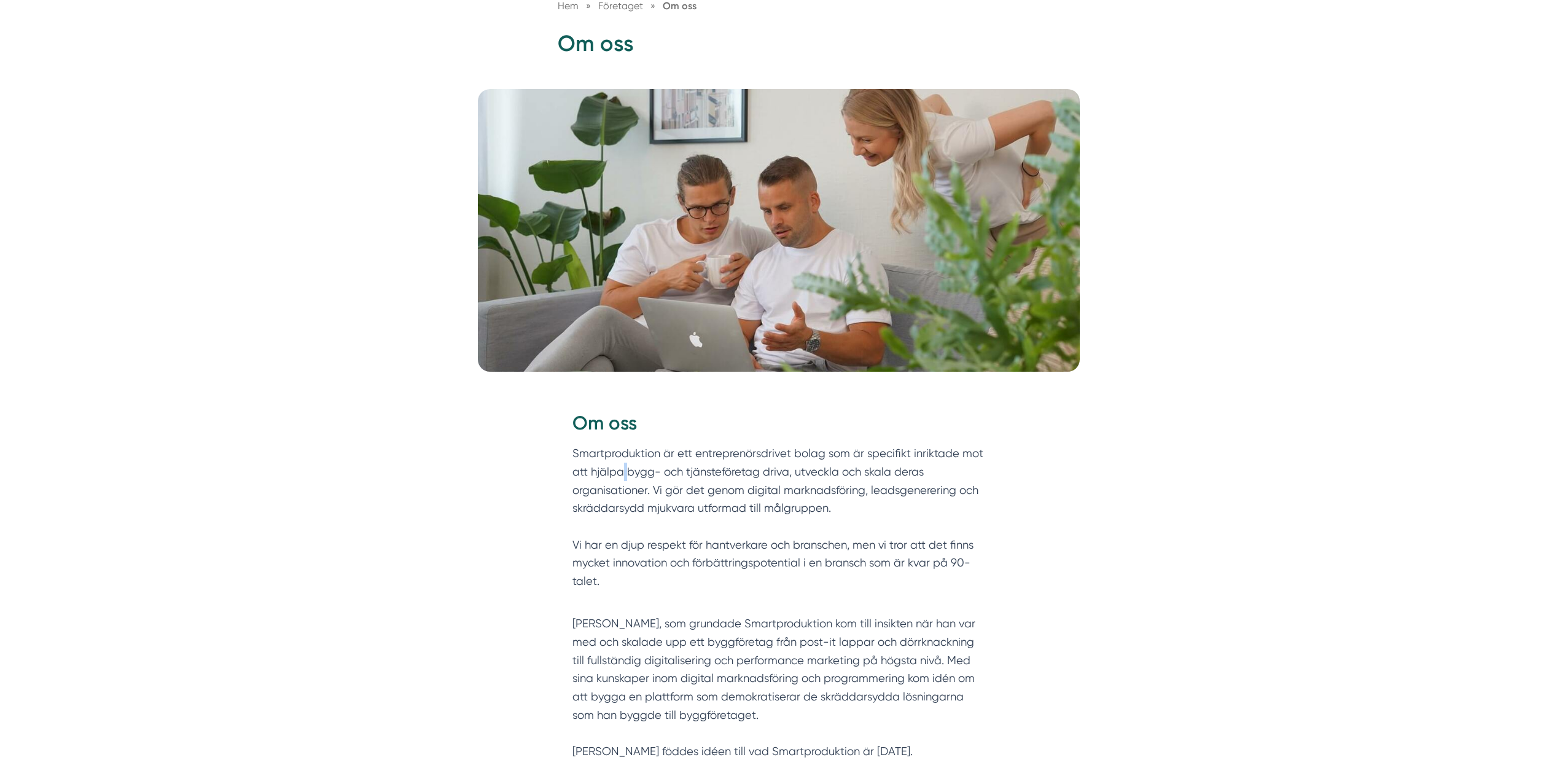
scroll to position [184, 0]
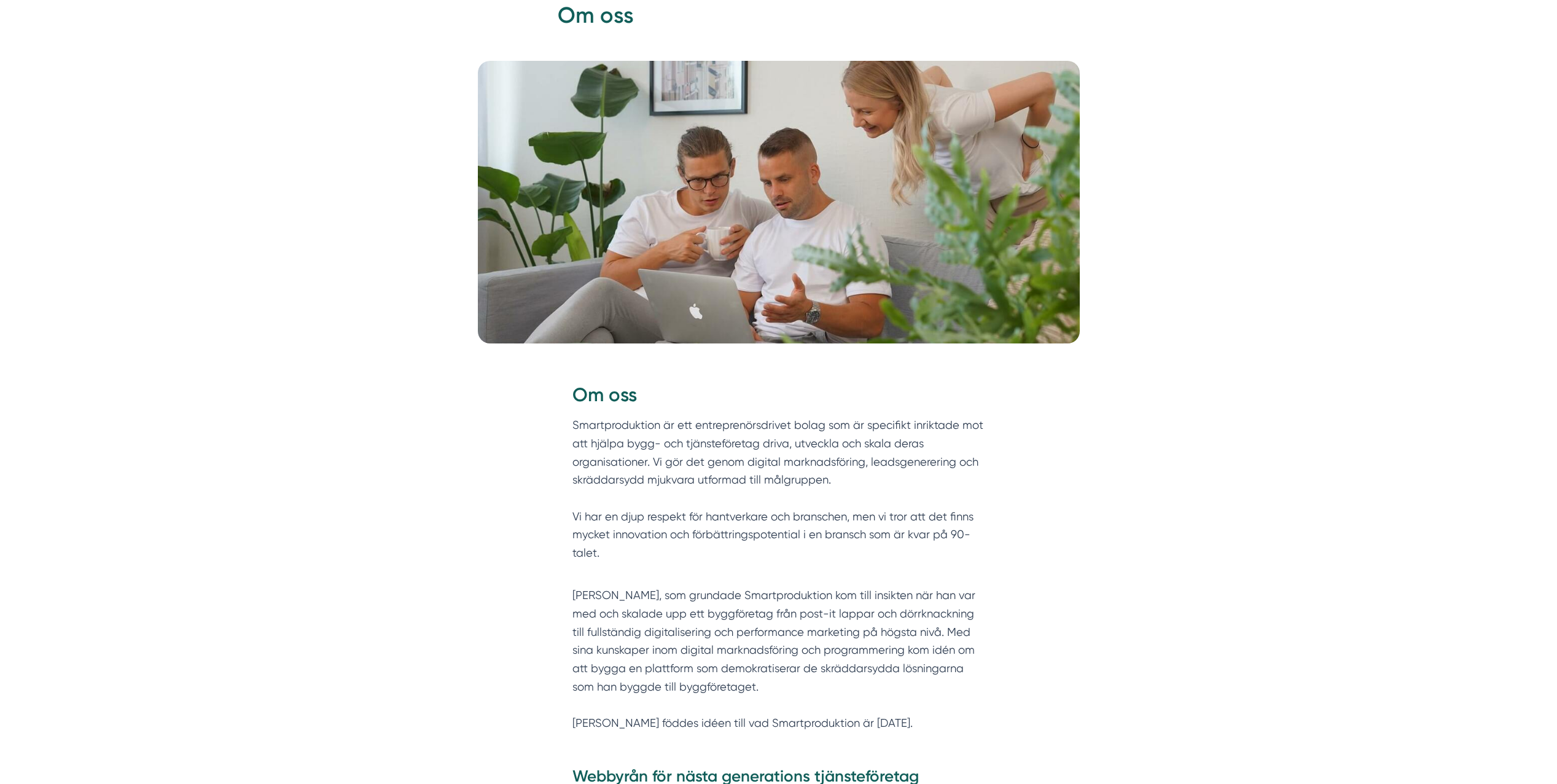
click at [548, 437] on div "Om oss Smartproduktion är ett entreprenörsdrivet bolag som är specifikt inrikta…" at bounding box center [778, 560] width 472 height 394
drag, startPoint x: 703, startPoint y: 422, endPoint x: 1025, endPoint y: 432, distance: 322.2
drag, startPoint x: 1025, startPoint y: 432, endPoint x: 1118, endPoint y: 497, distance: 113.5
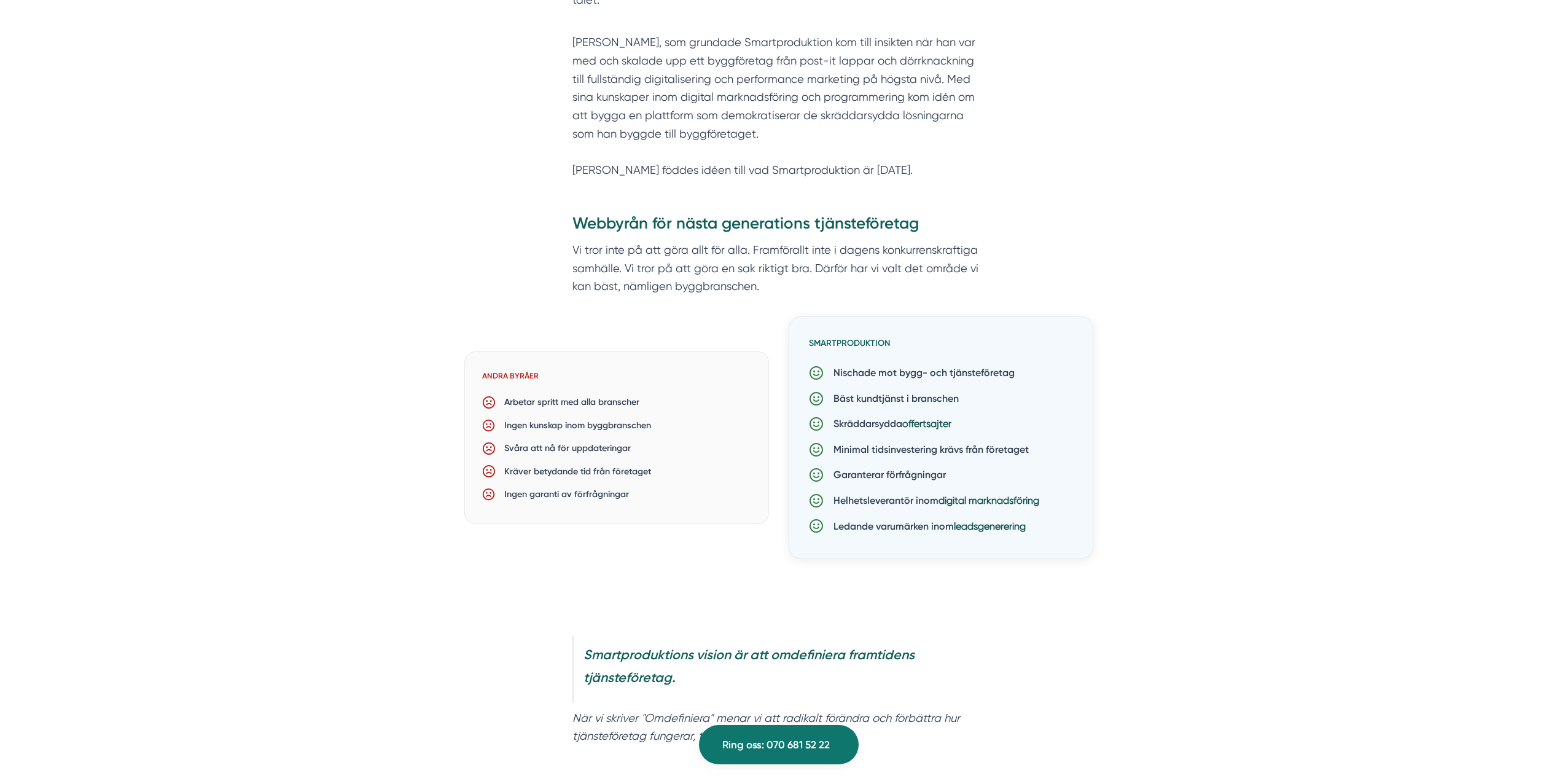
scroll to position [0, 0]
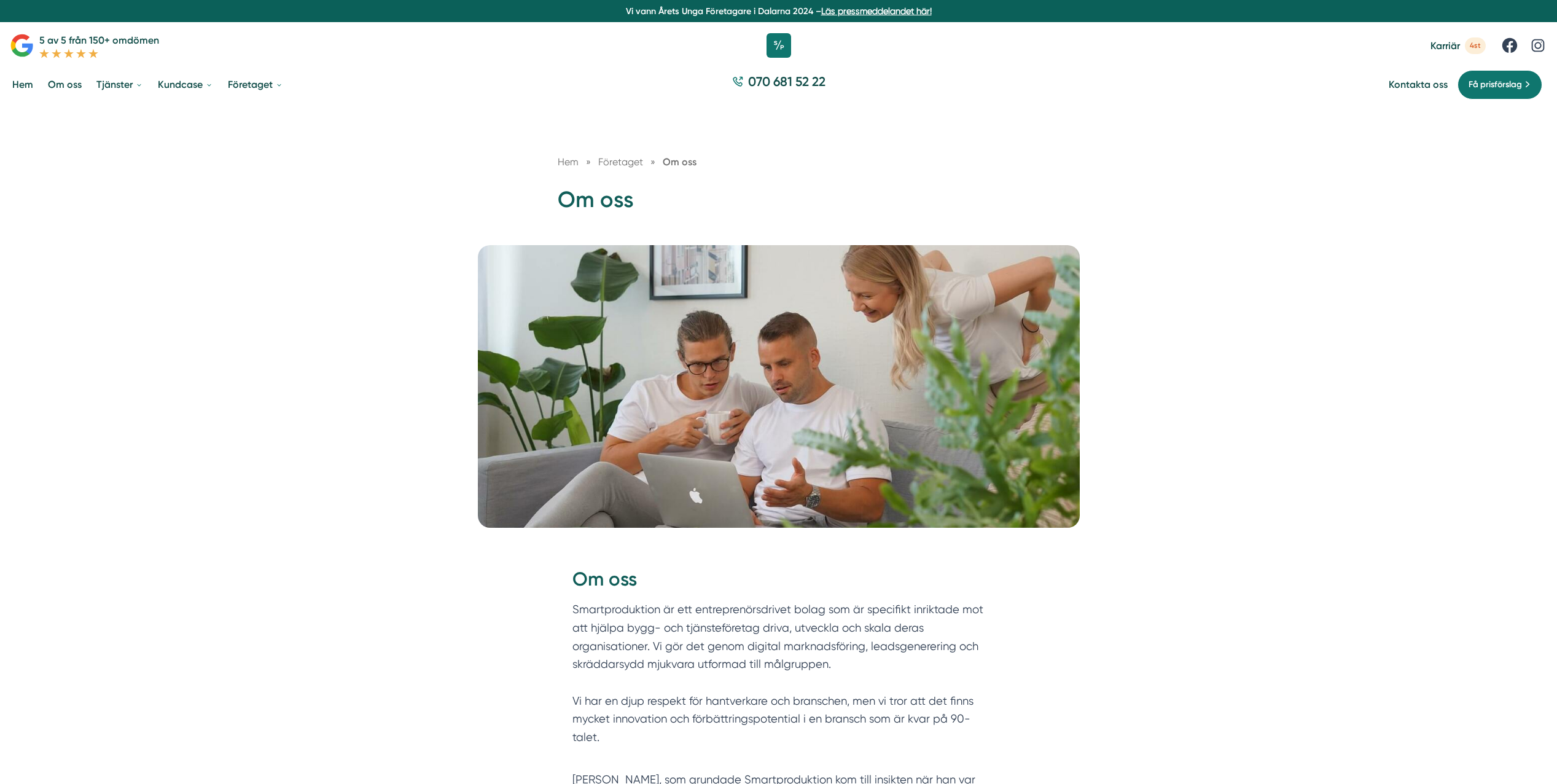
click at [1543, 194] on div "Hem » Företaget » Om oss Om oss" at bounding box center [778, 175] width 1557 height 140
click at [780, 41] on icon at bounding box center [778, 45] width 31 height 31
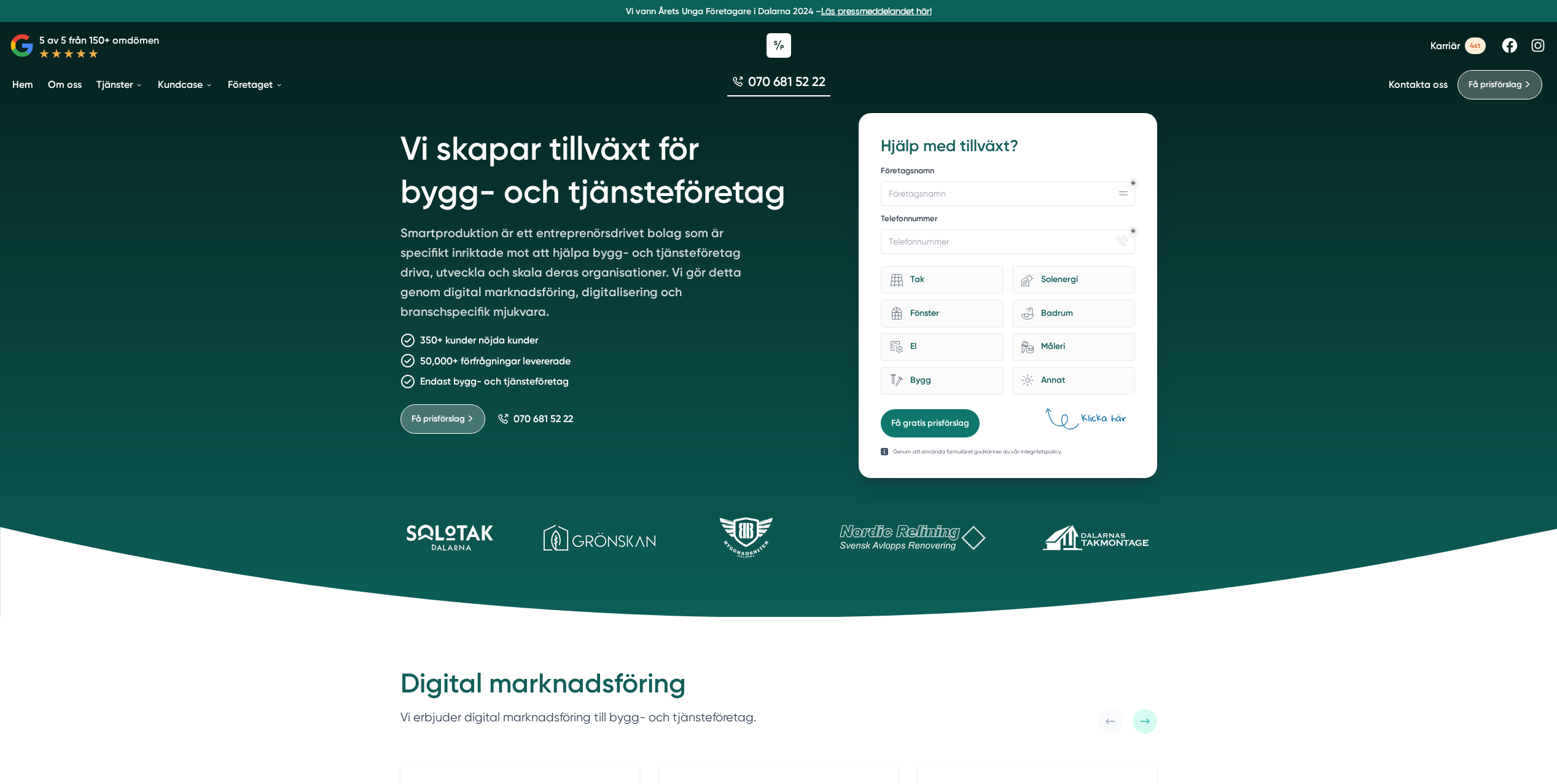
click at [322, 224] on div "Vi skapar tillväxt för bygg- och tjänsteföretag Smartproduktion är ett entrepre…" at bounding box center [778, 308] width 1557 height 616
click at [320, 224] on div "Vi skapar tillväxt för bygg- och tjänsteföretag Smartproduktion är ett entrepre…" at bounding box center [778, 308] width 1557 height 616
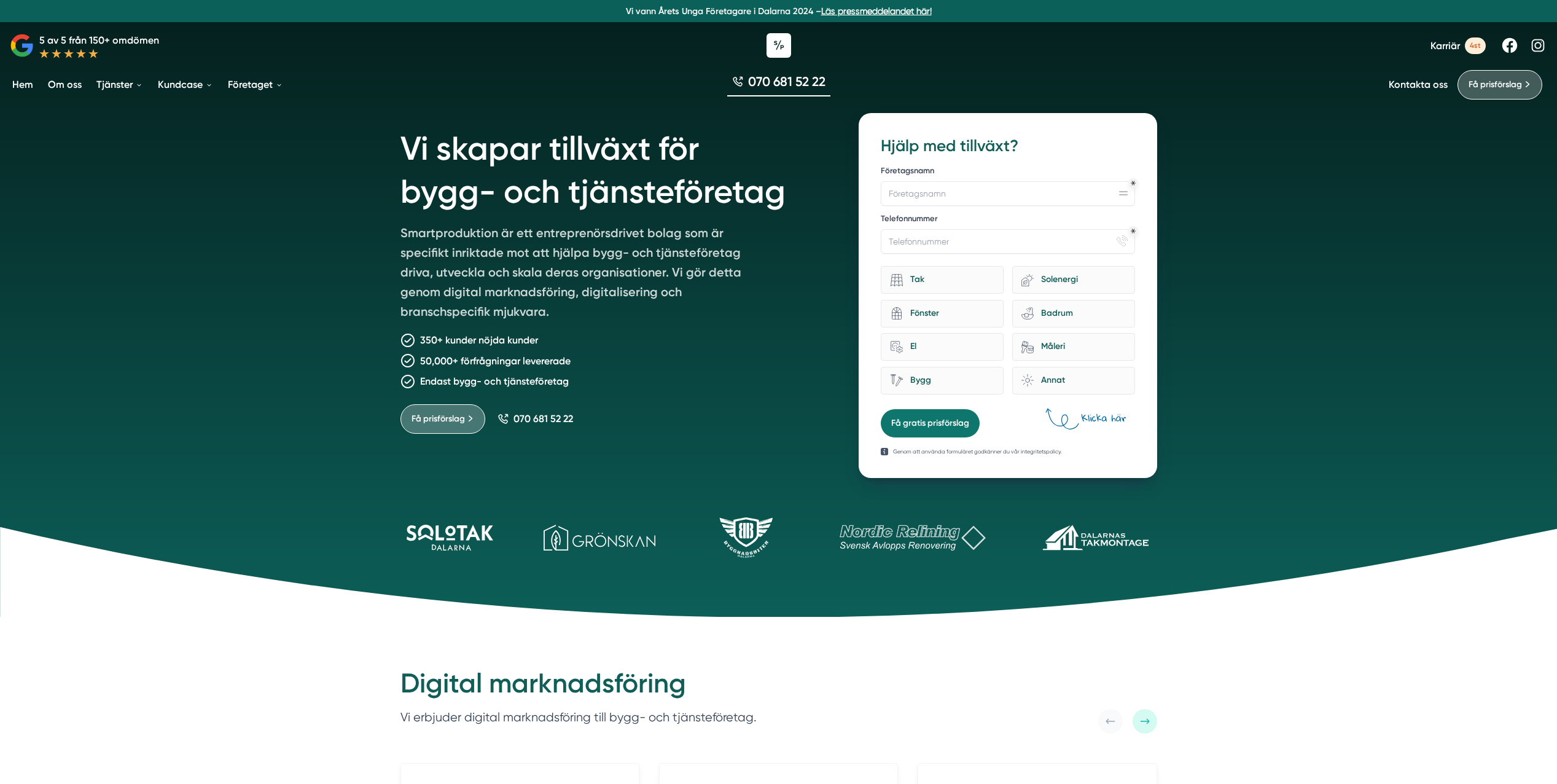
click at [309, 227] on div "Vi skapar tillväxt för bygg- och tjänsteföretag Smartproduktion är ett entrepre…" at bounding box center [778, 308] width 1557 height 616
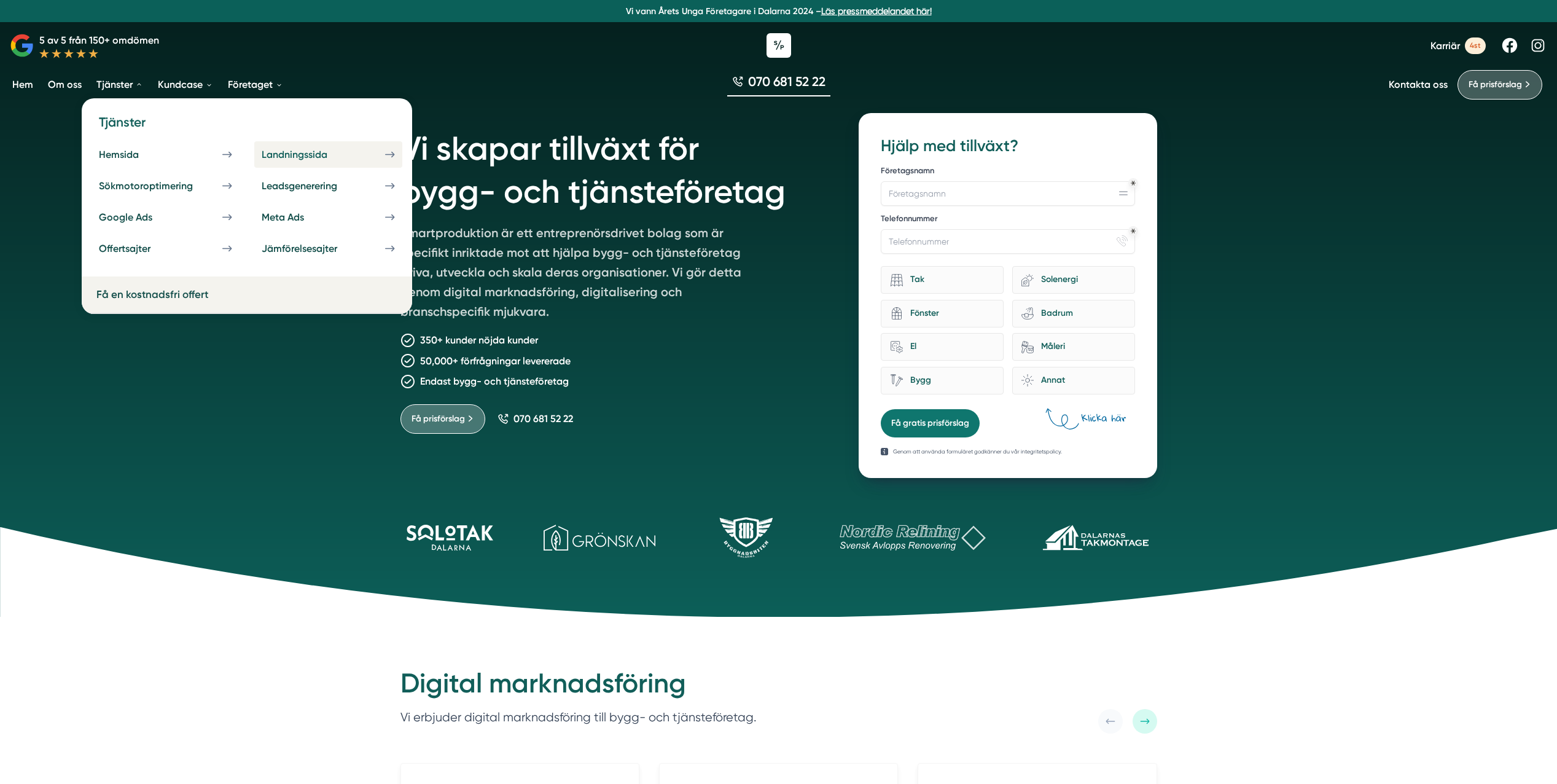
click at [291, 153] on div "Landningssida" at bounding box center [309, 155] width 96 height 12
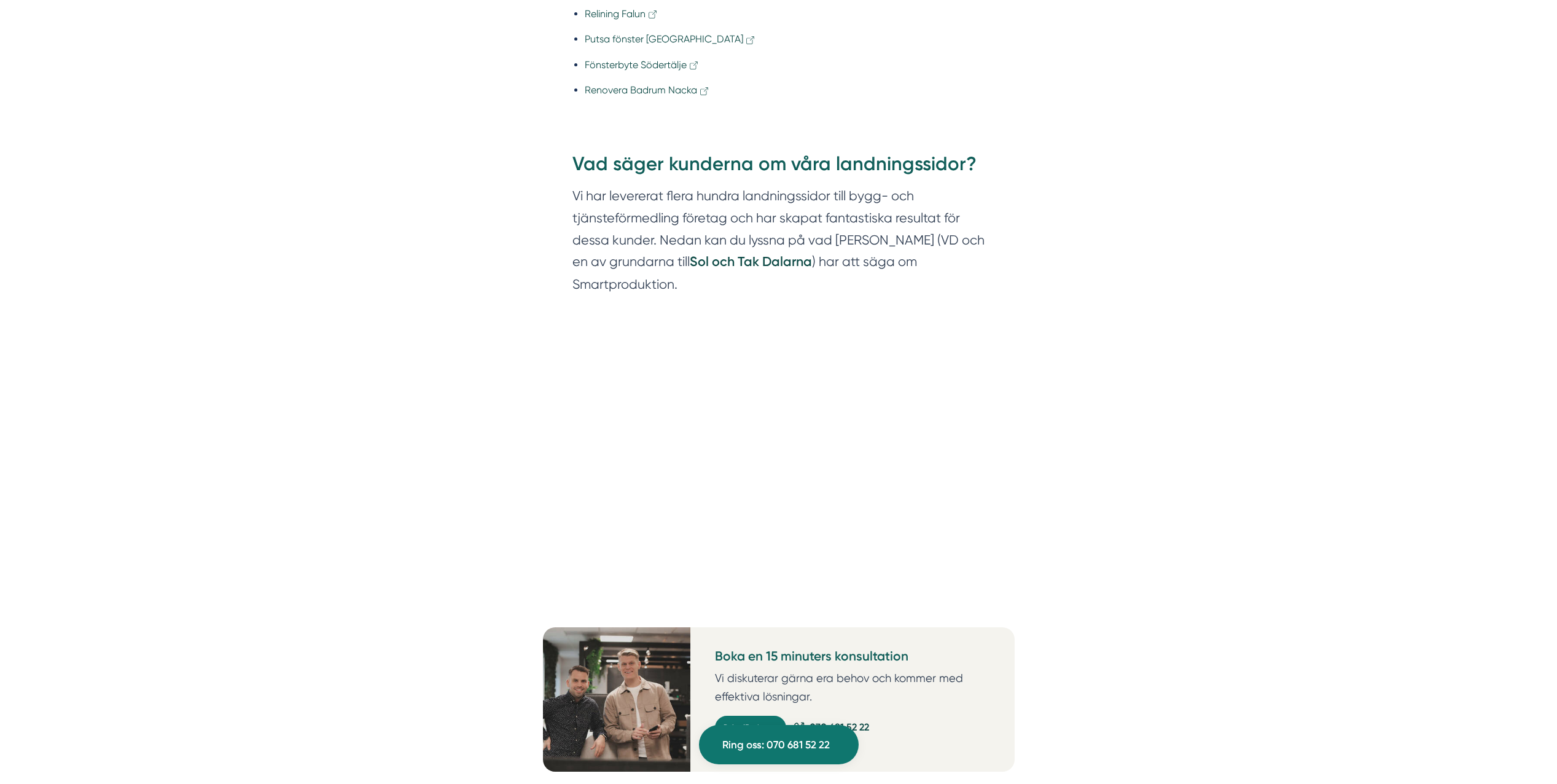
scroll to position [1351, 0]
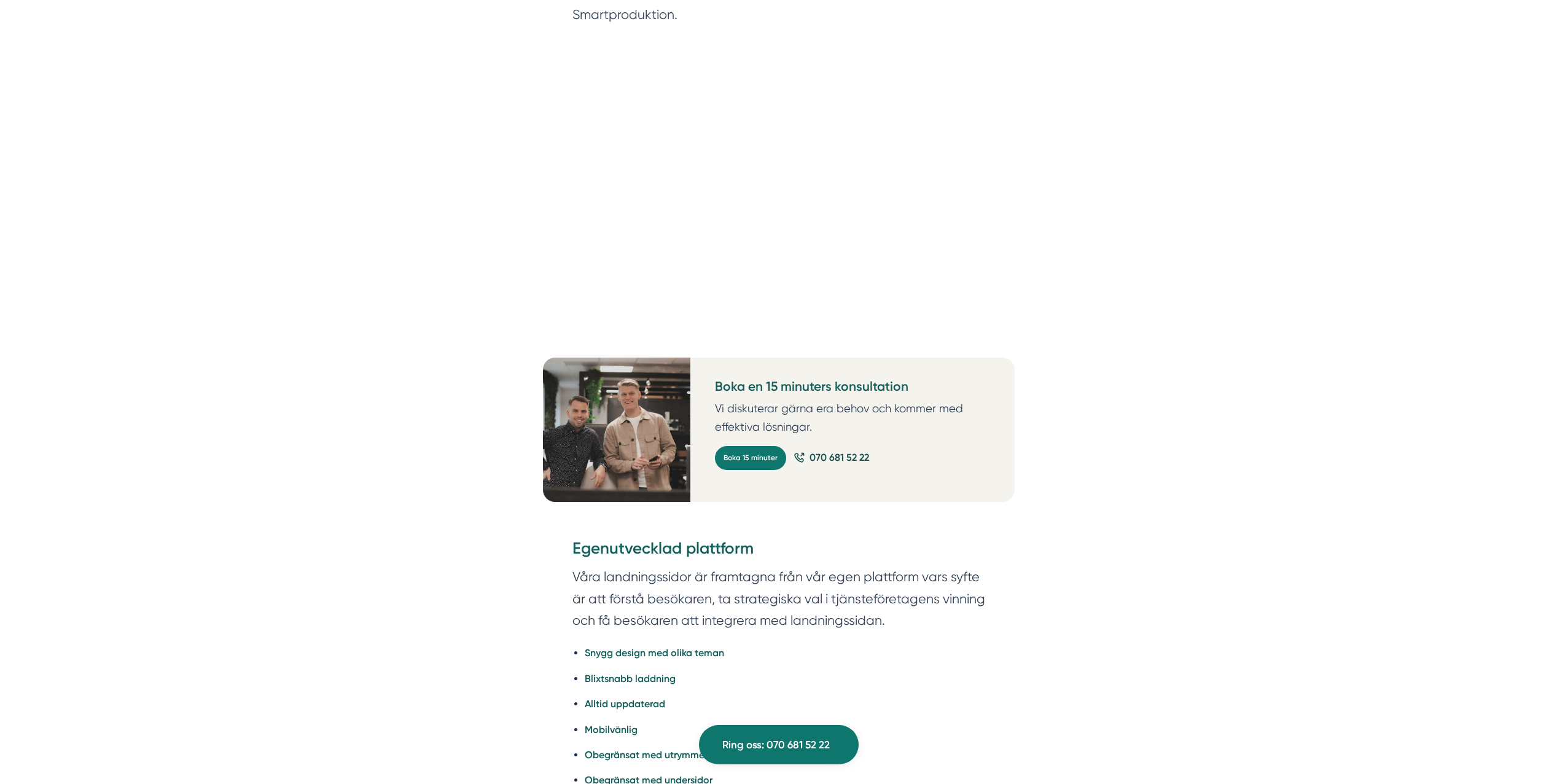
scroll to position [1597, 0]
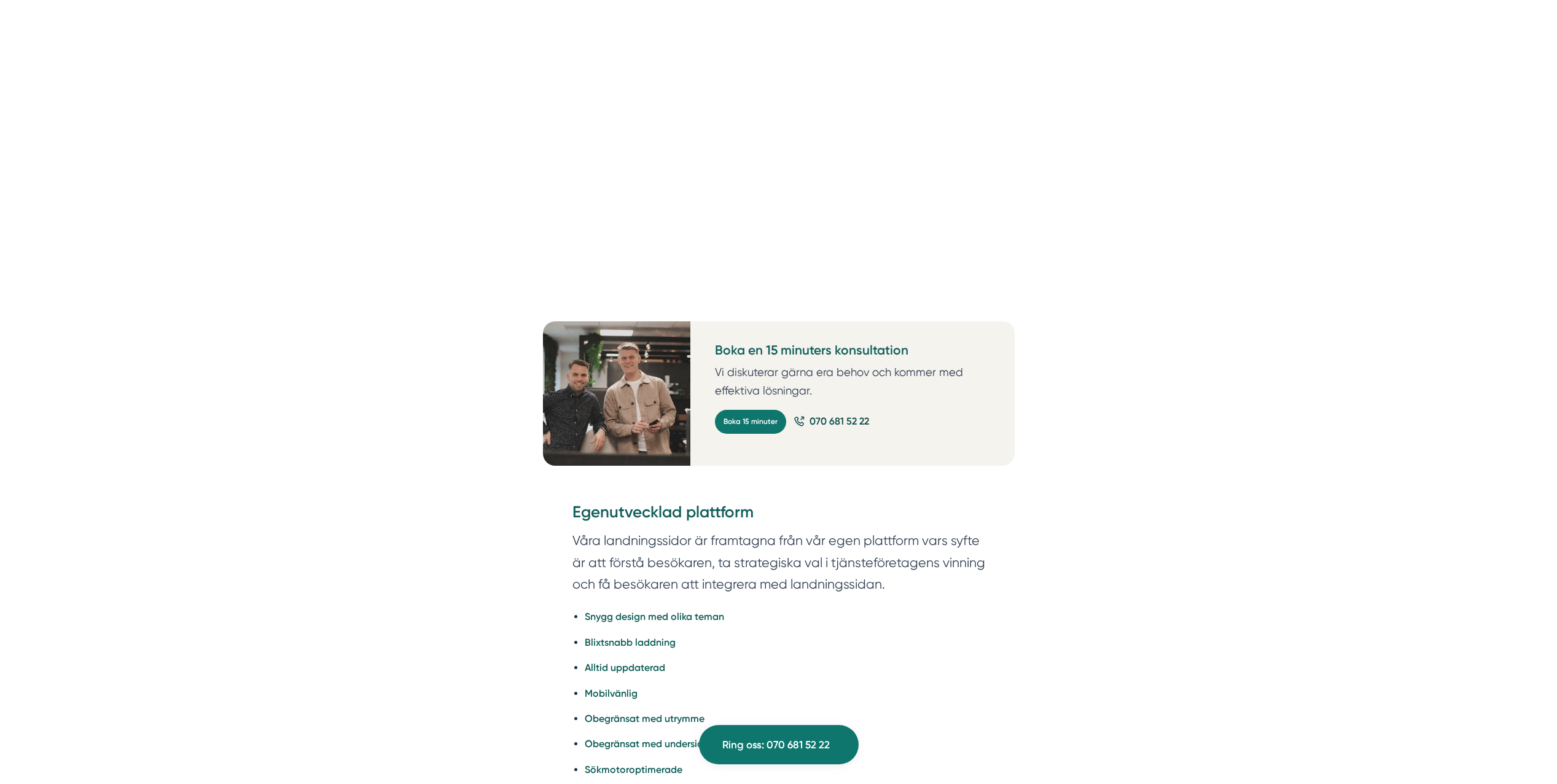
click at [450, 385] on div "Skriven av Victor Blomberg Varför landningssida? En landningssida är den perfek…" at bounding box center [778, 632] width 1528 height 3259
click at [450, 384] on div "Skriven av Victor Blomberg Varför landningssida? En landningssida är den perfek…" at bounding box center [778, 632] width 1528 height 3259
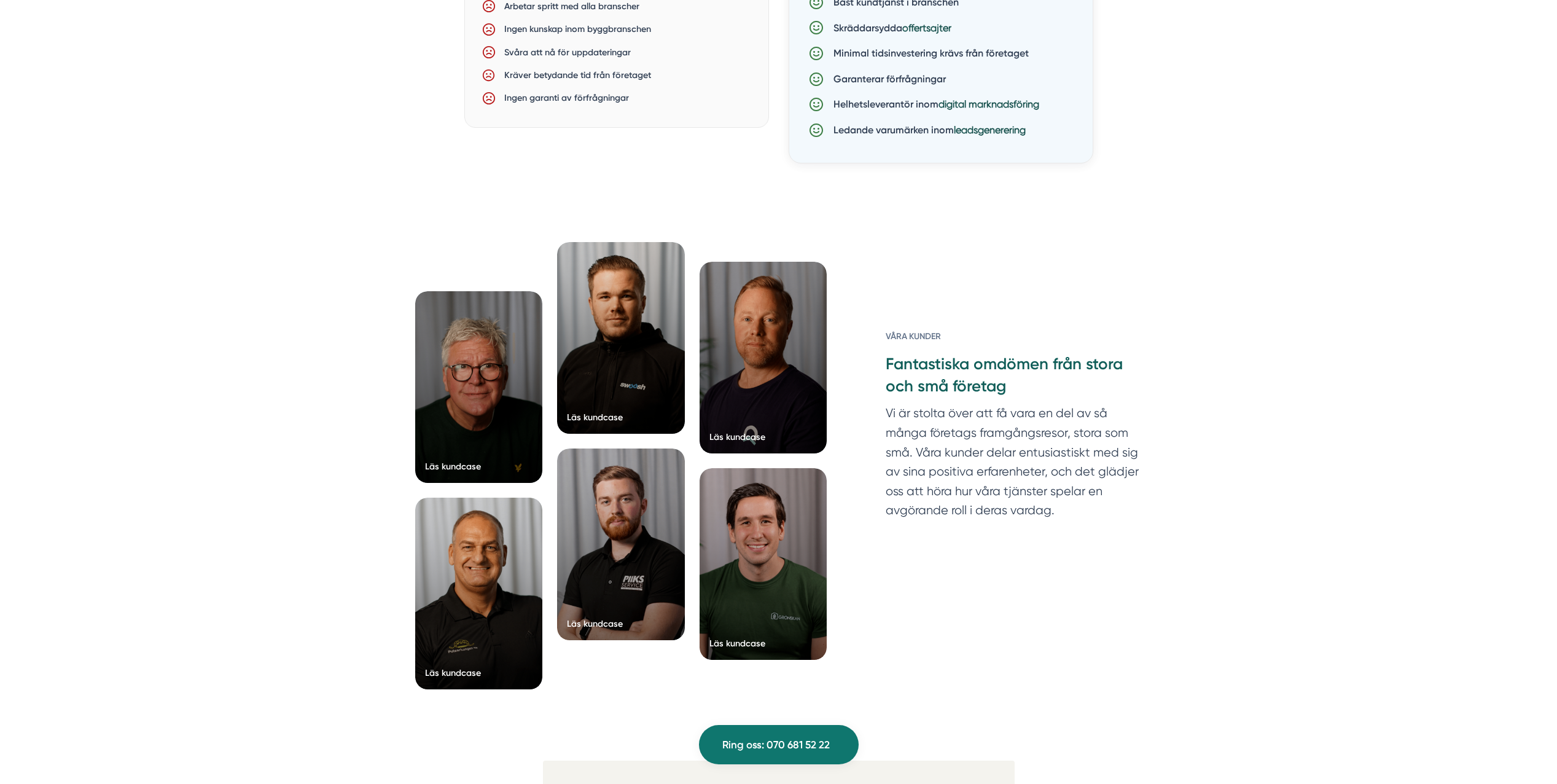
scroll to position [2641, 0]
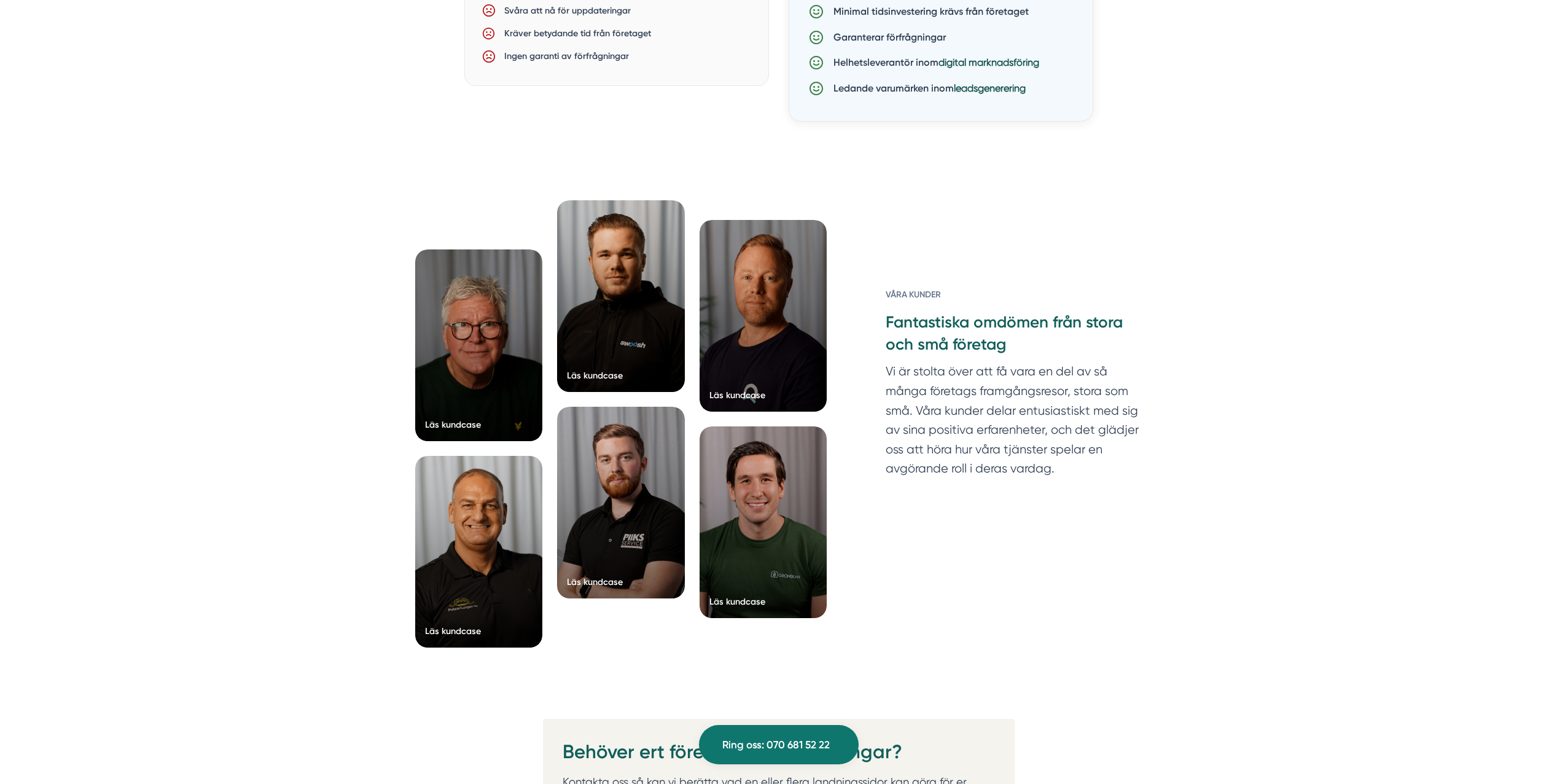
click at [472, 528] on div at bounding box center [480, 542] width 128 height 191
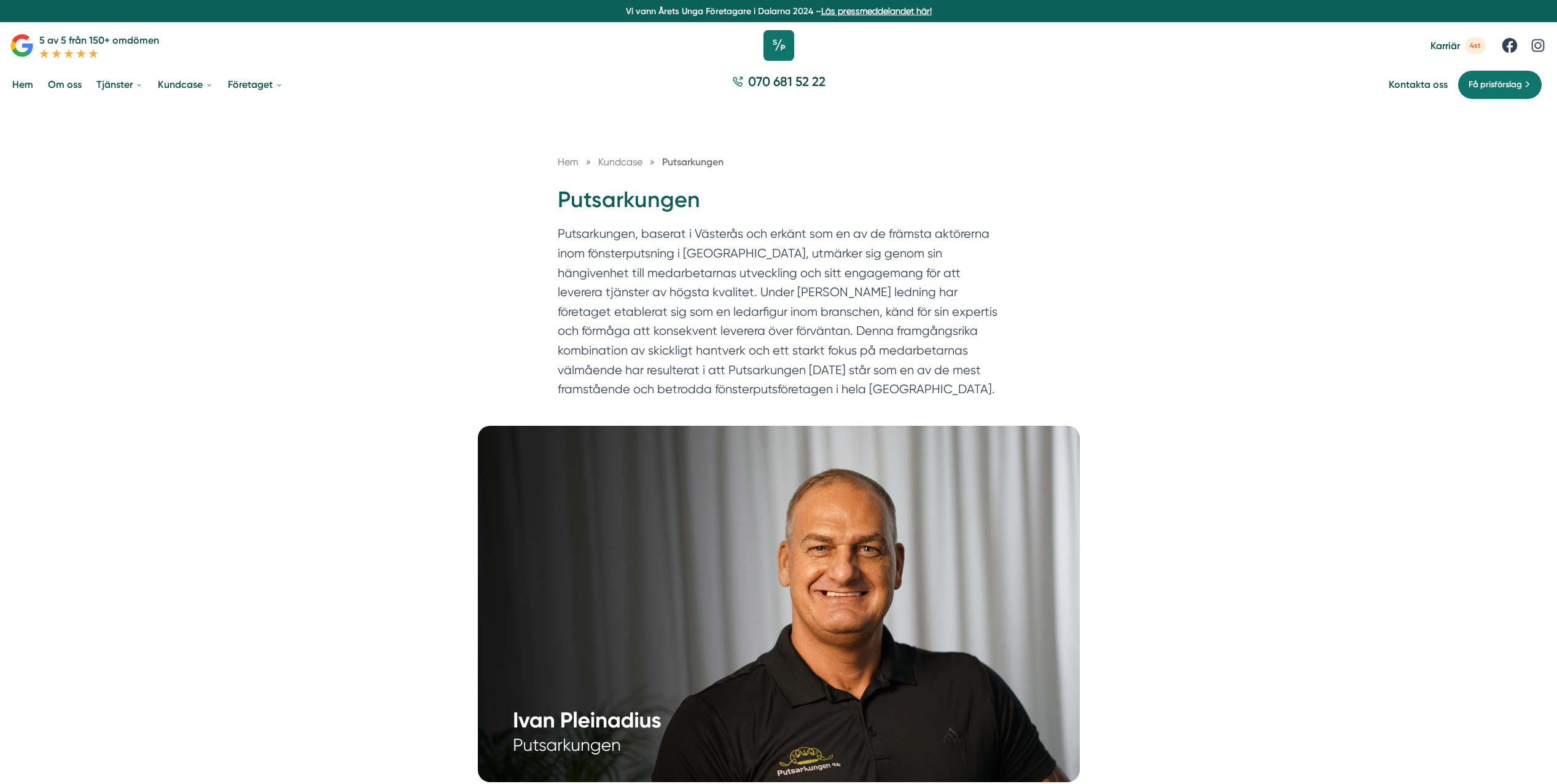
click at [779, 38] on icon at bounding box center [778, 45] width 31 height 31
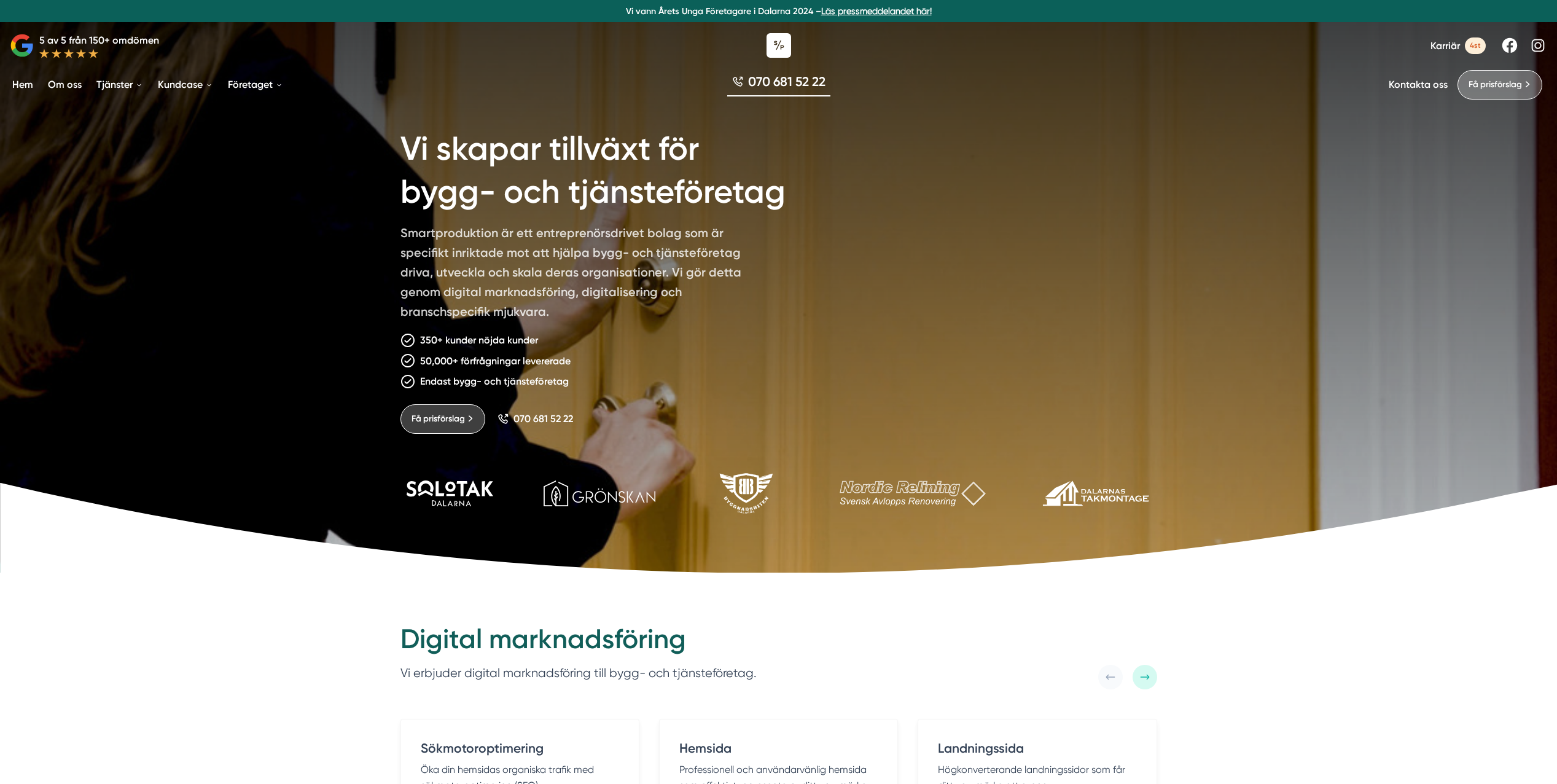
click at [329, 6] on p "Vi vann Årets Unga Företagare i Dalarna 2024 – Läs pressmeddelandet här!" at bounding box center [778, 11] width 1548 height 12
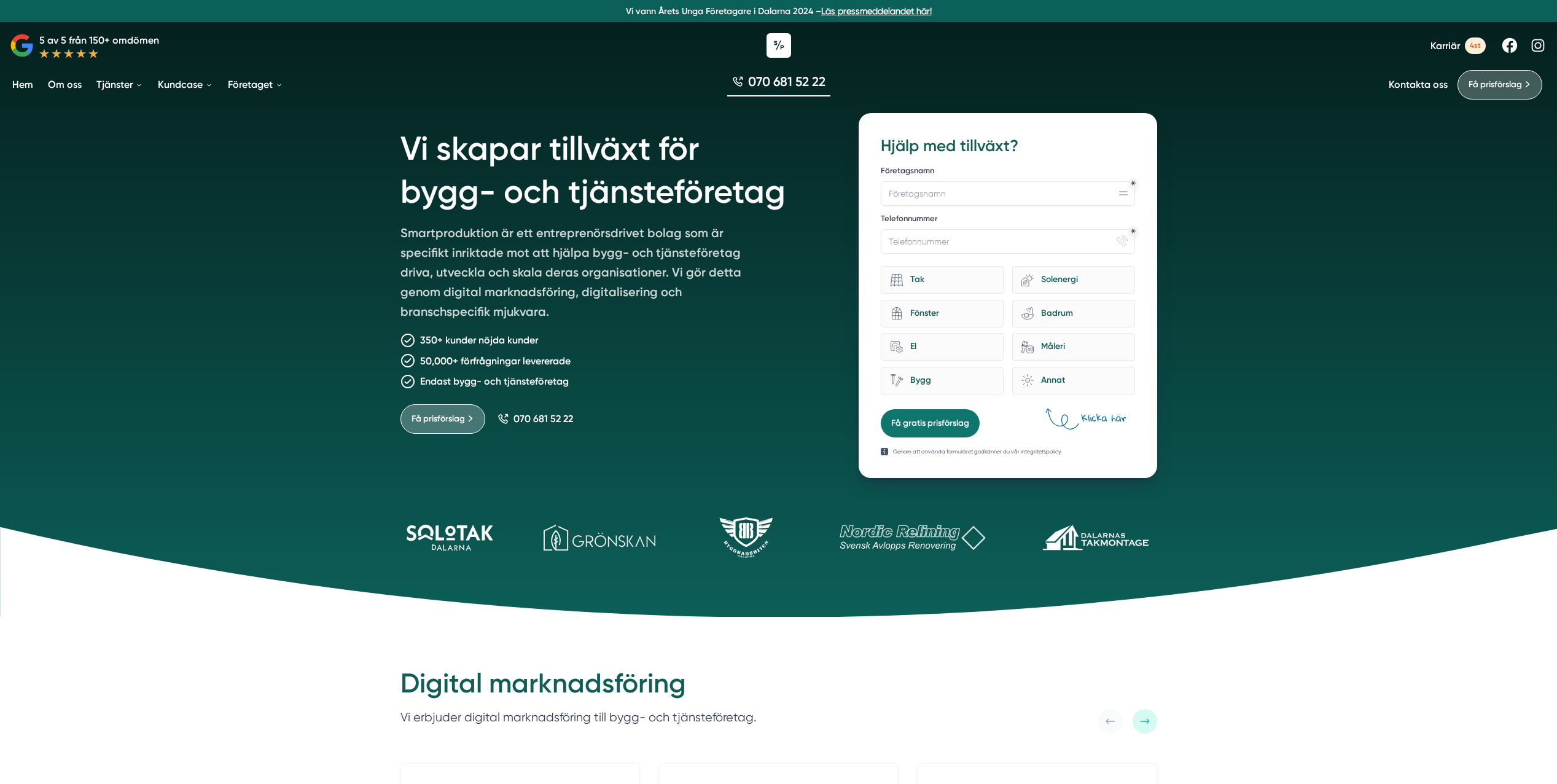
click at [239, 138] on div "Vi skapar tillväxt för bygg- och tjänsteföretag Smartproduktion är ett entrepre…" at bounding box center [778, 308] width 1557 height 616
click at [250, 104] on div "070 681 52 22" at bounding box center [778, 85] width 1557 height 41
click at [242, 105] on div "070 681 52 22" at bounding box center [778, 85] width 1557 height 41
click at [1351, 598] on icon at bounding box center [784, 572] width 1569 height 92
drag, startPoint x: 1316, startPoint y: 716, endPoint x: 1263, endPoint y: 715, distance: 53.0
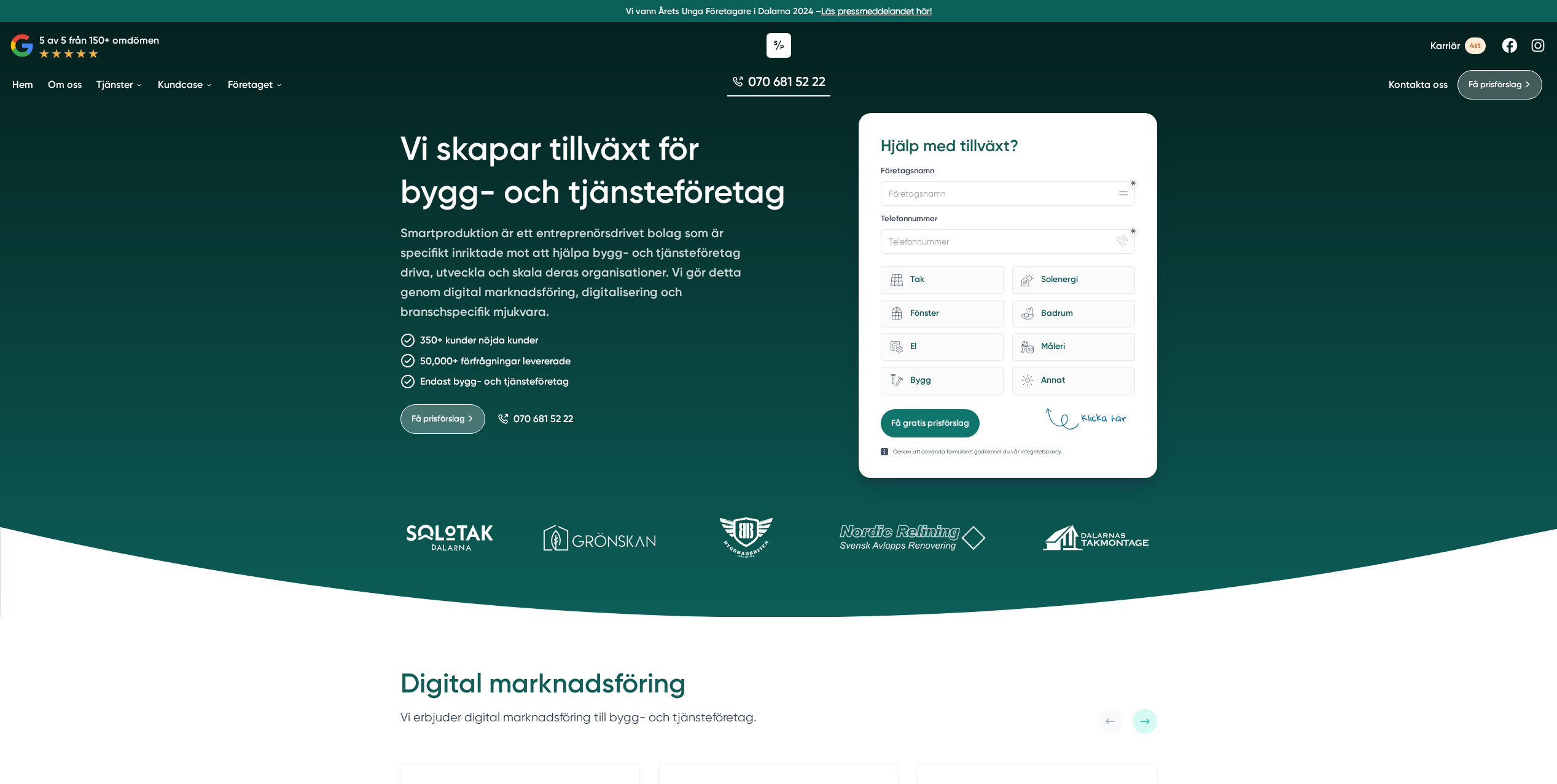
click at [1055, 7] on p "Vi vann Årets Unga Företagare i Dalarna 2024 – Läs pressmeddelandet här!" at bounding box center [778, 11] width 1548 height 12
click at [249, 600] on icon at bounding box center [784, 572] width 1569 height 92
drag, startPoint x: 232, startPoint y: 406, endPoint x: 226, endPoint y: 397, distance: 10.8
click at [232, 406] on div "Vi skapar tillväxt för bygg- och tjänsteföretag Smartproduktion är ett entrepre…" at bounding box center [778, 308] width 1557 height 616
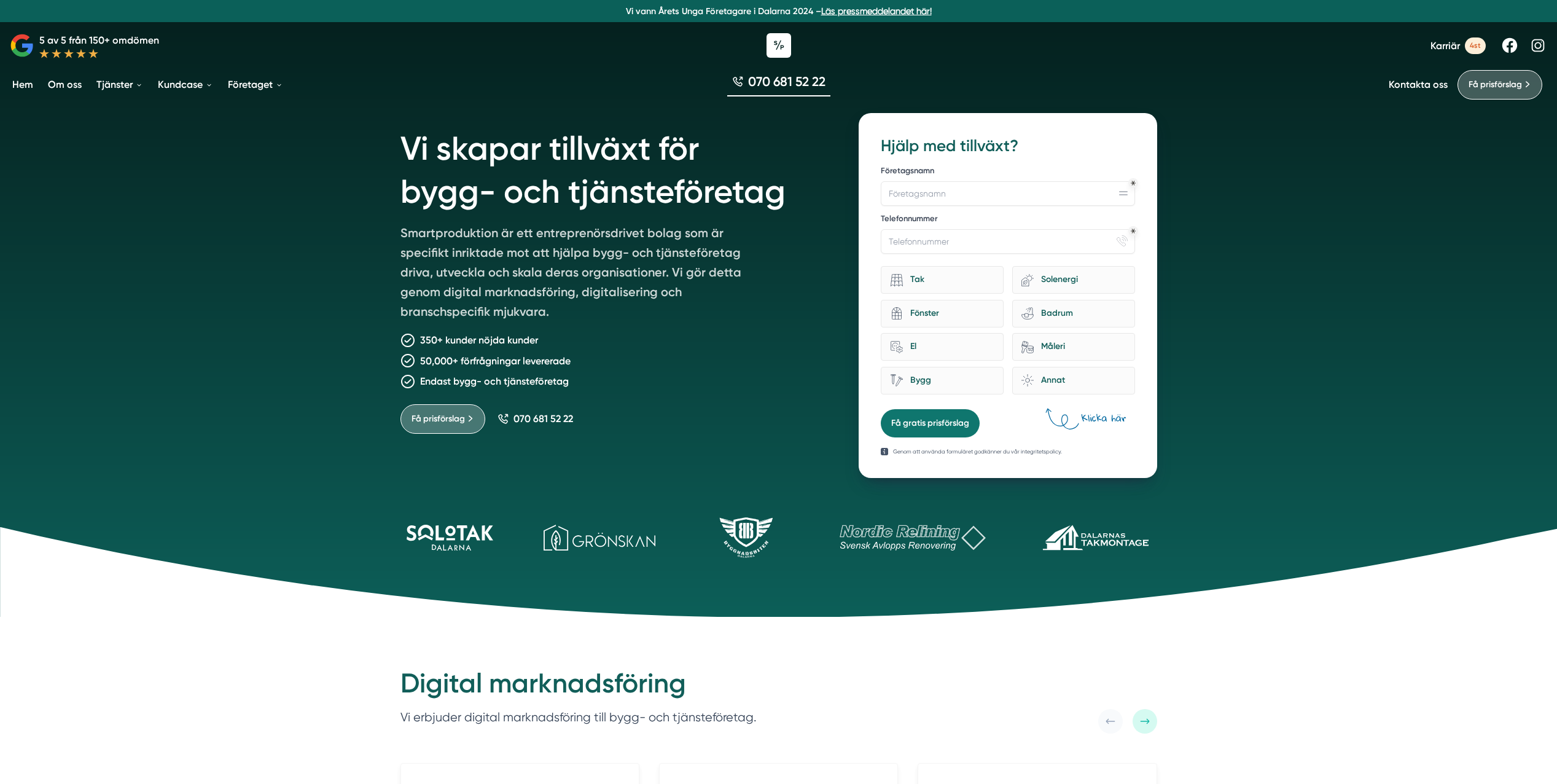
click at [215, 382] on div "Vi skapar tillväxt för bygg- och tjänsteföretag Smartproduktion är ett entrepre…" at bounding box center [778, 308] width 1557 height 616
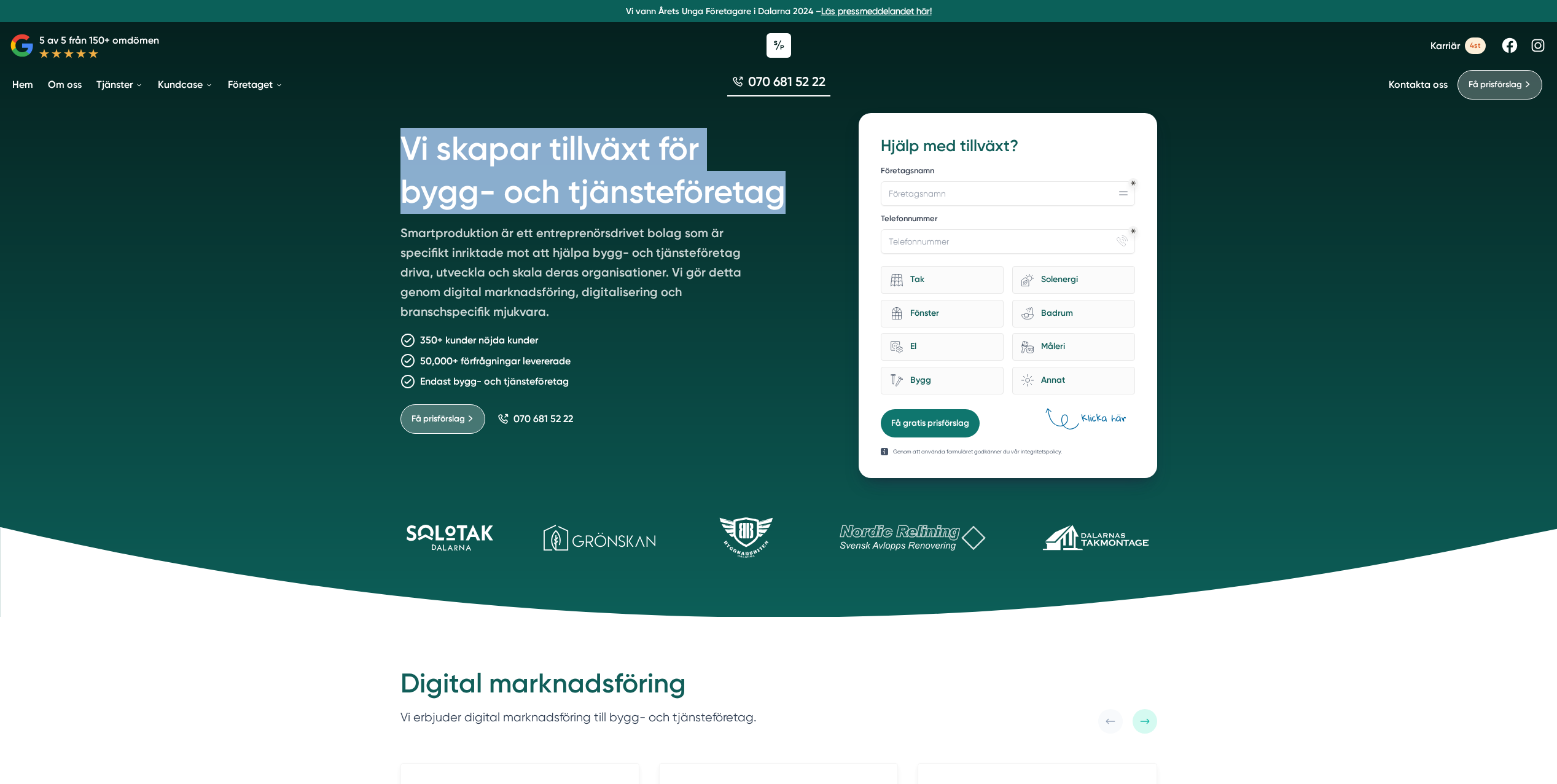
drag, startPoint x: 388, startPoint y: 146, endPoint x: 811, endPoint y: 208, distance: 427.5
click at [811, 208] on div "Vi skapar tillväxt för bygg- och tjänsteföretag Smartproduktion är ett entrepre…" at bounding box center [778, 288] width 786 height 380
copy h1 "Vi skapar tillväxt för bygg- och tjänsteföretag"
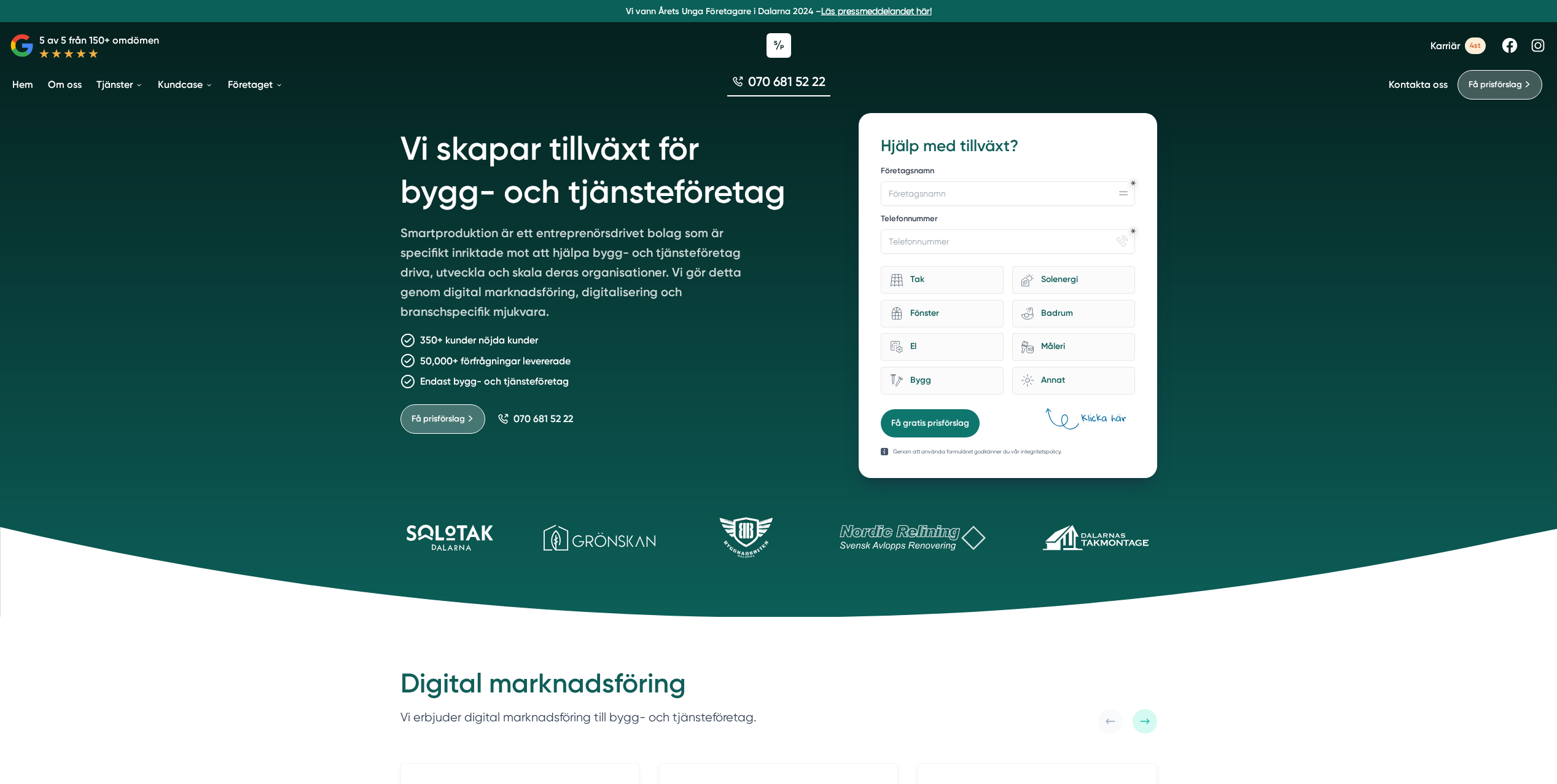
click at [1297, 200] on div "Vi skapar tillväxt för bygg- och tjänsteföretag Smartproduktion är ett entrepre…" at bounding box center [778, 308] width 1557 height 616
click at [603, 365] on div "50,000+ förfrågningar levererade" at bounding box center [615, 361] width 429 height 16
